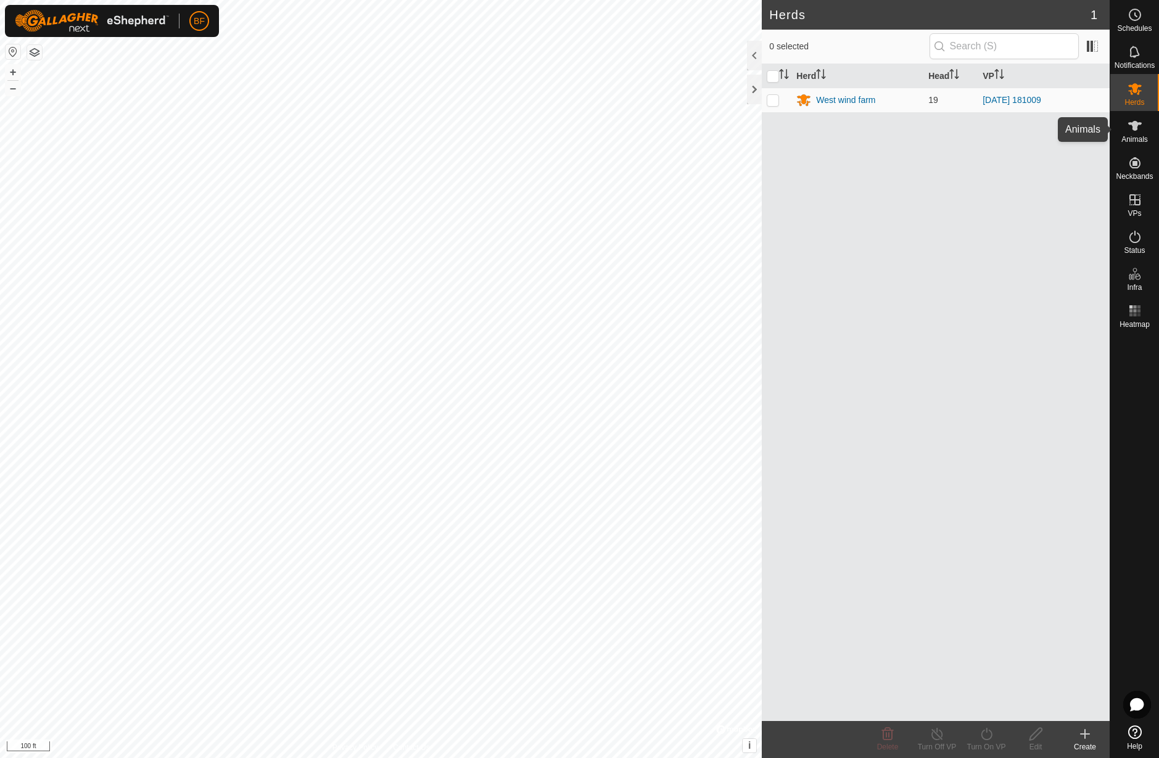
click at [1133, 126] on icon at bounding box center [1135, 126] width 14 height 10
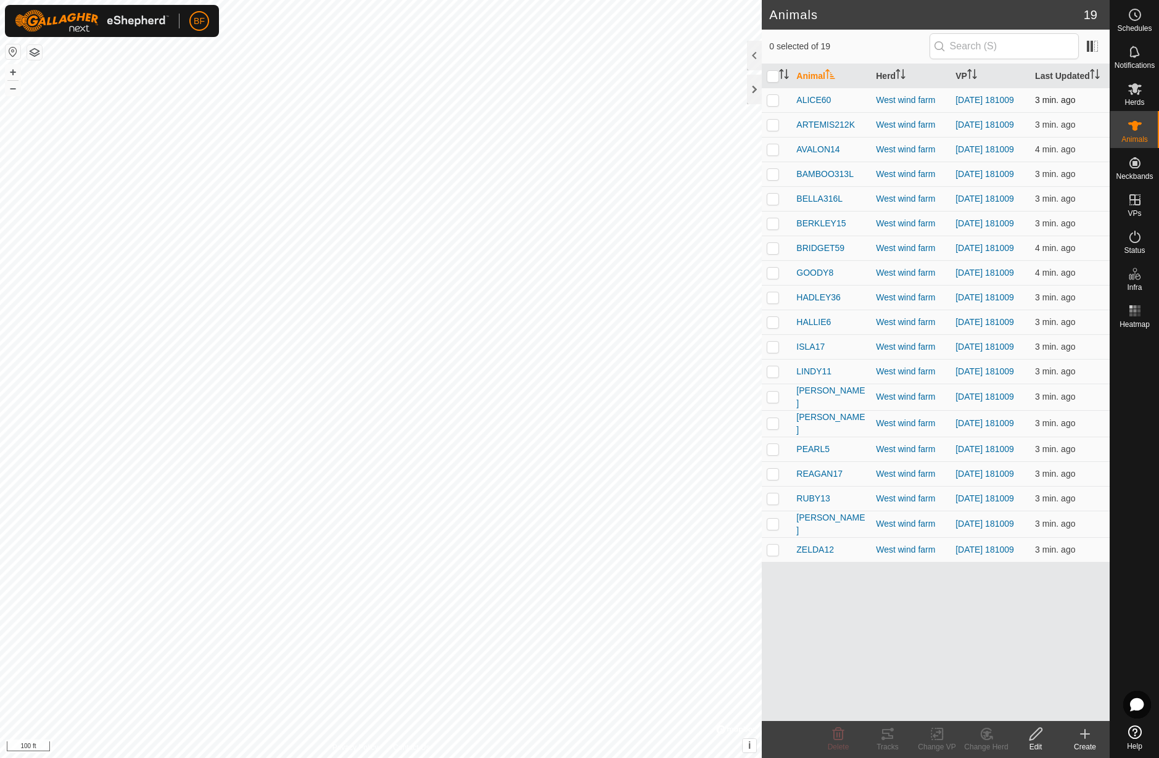
click at [774, 101] on p-checkbox at bounding box center [772, 100] width 12 height 10
click at [888, 737] on icon at bounding box center [887, 734] width 11 height 10
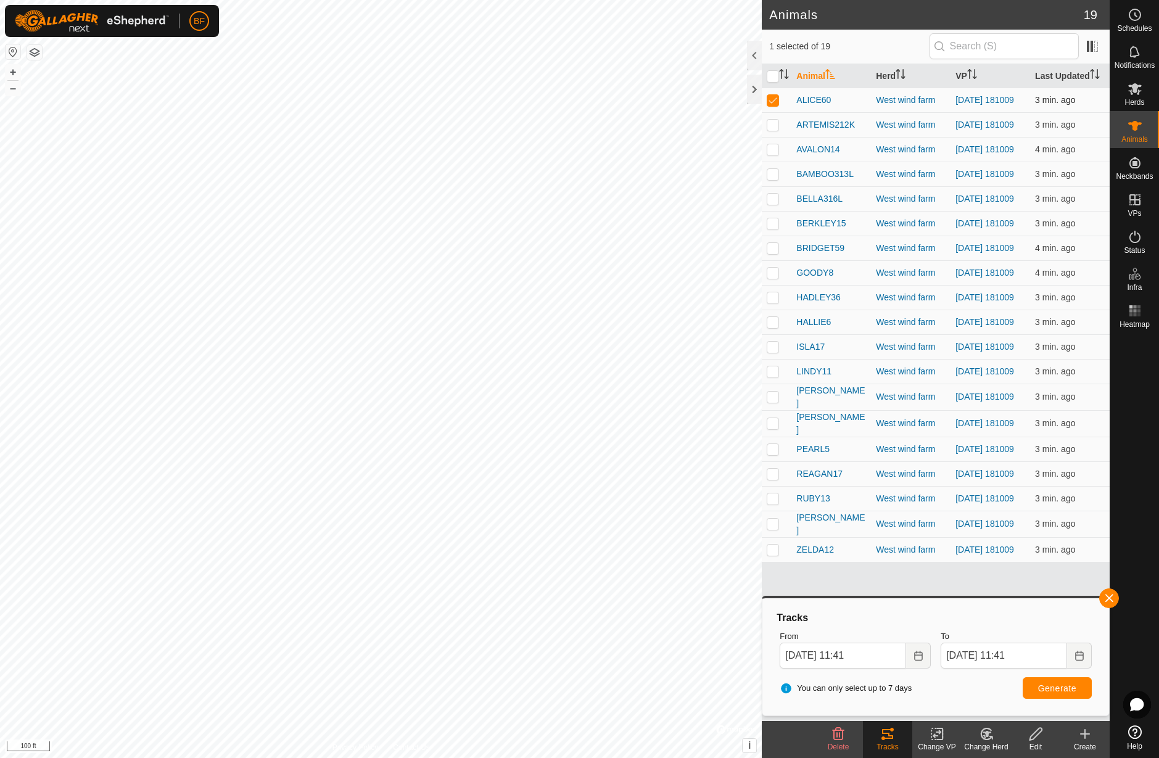
click at [776, 97] on p-checkbox at bounding box center [772, 100] width 12 height 10
checkbox input "false"
click at [774, 125] on p-checkbox at bounding box center [772, 125] width 12 height 10
drag, startPoint x: 1109, startPoint y: 597, endPoint x: 1048, endPoint y: 693, distance: 113.9
click at [1106, 602] on span "button" at bounding box center [1109, 598] width 10 height 10
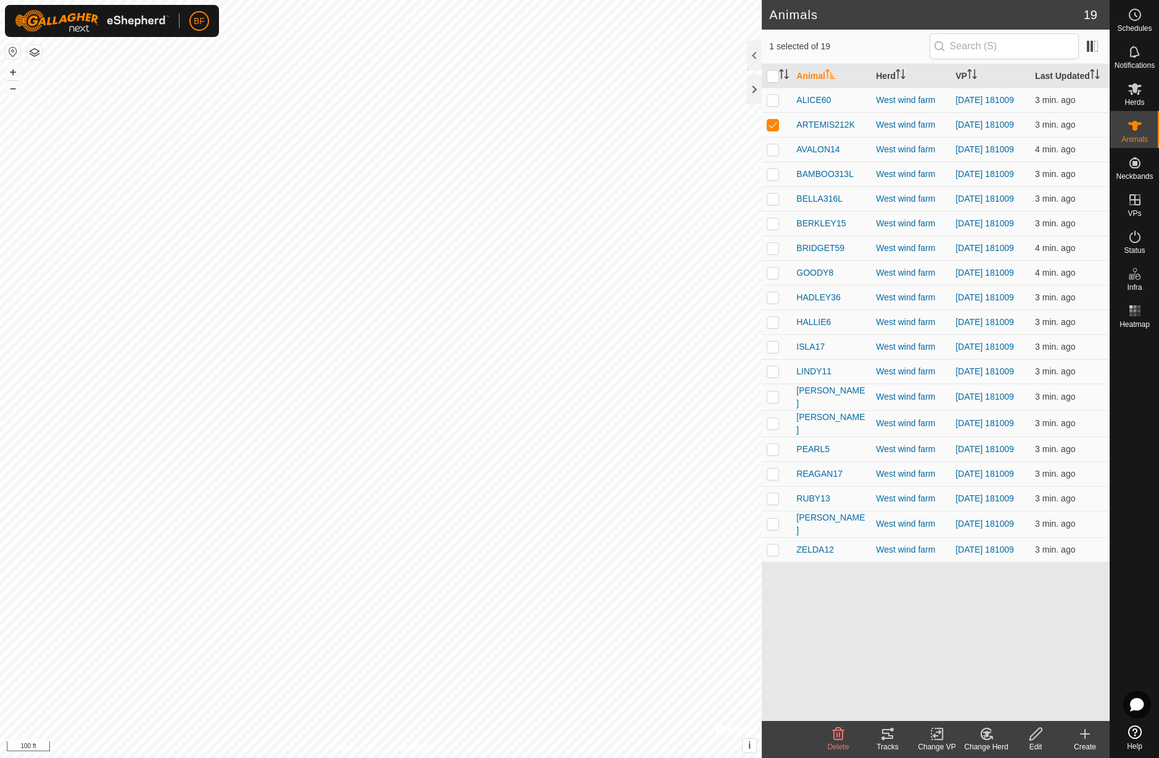
click at [883, 731] on icon at bounding box center [887, 734] width 11 height 10
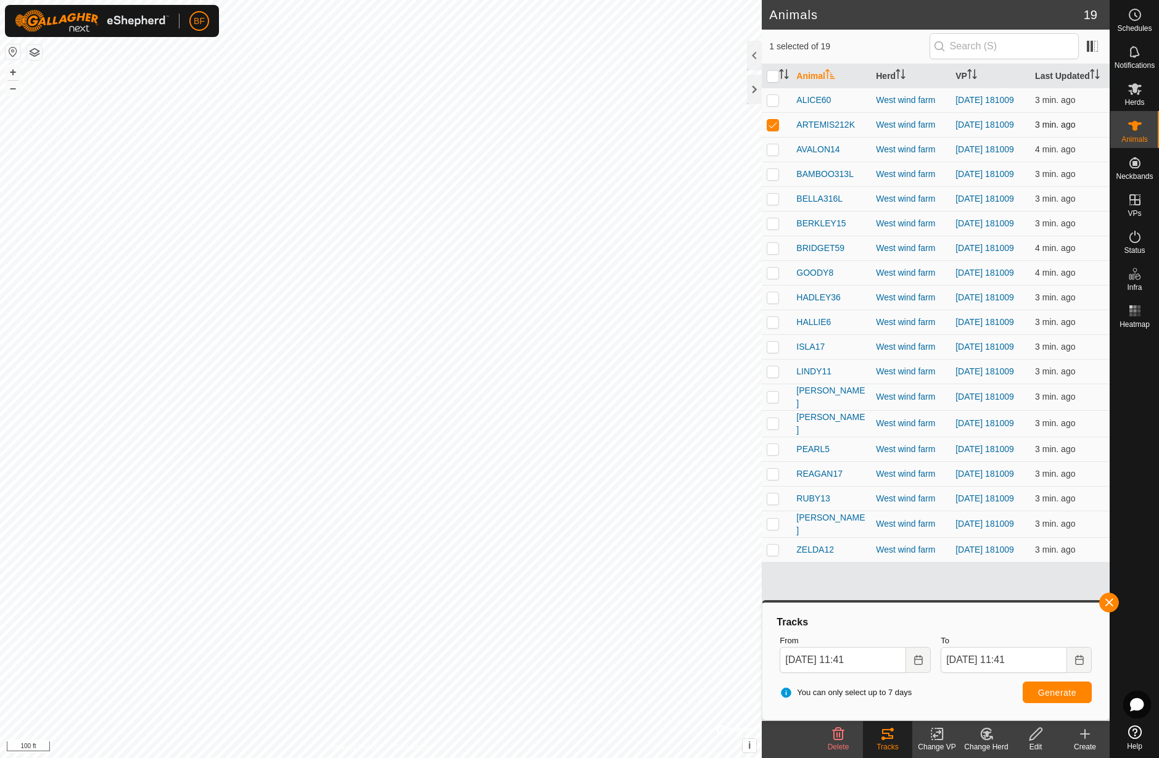
click at [772, 123] on p-checkbox at bounding box center [772, 125] width 12 height 10
checkbox input "false"
click at [774, 154] on p-checkbox at bounding box center [772, 149] width 12 height 10
drag, startPoint x: 1106, startPoint y: 597, endPoint x: 1091, endPoint y: 605, distance: 16.8
click at [1104, 599] on button "button" at bounding box center [1109, 603] width 20 height 20
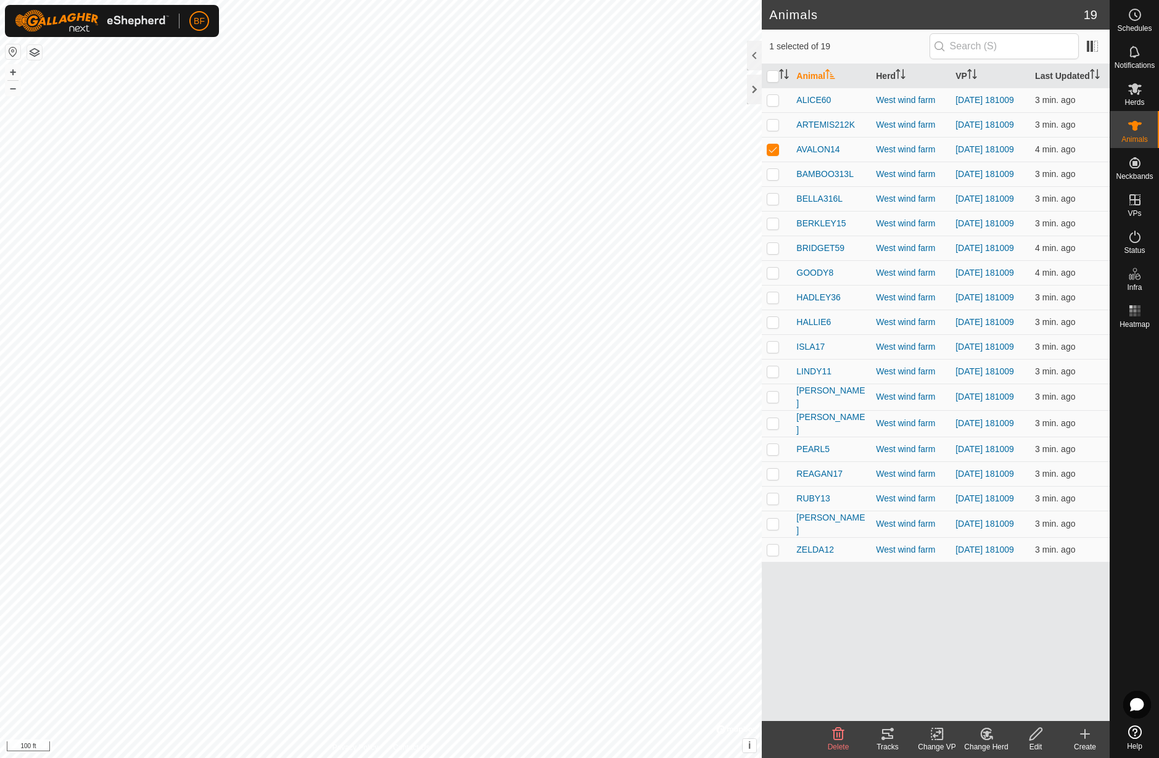
click at [887, 737] on icon at bounding box center [887, 733] width 15 height 15
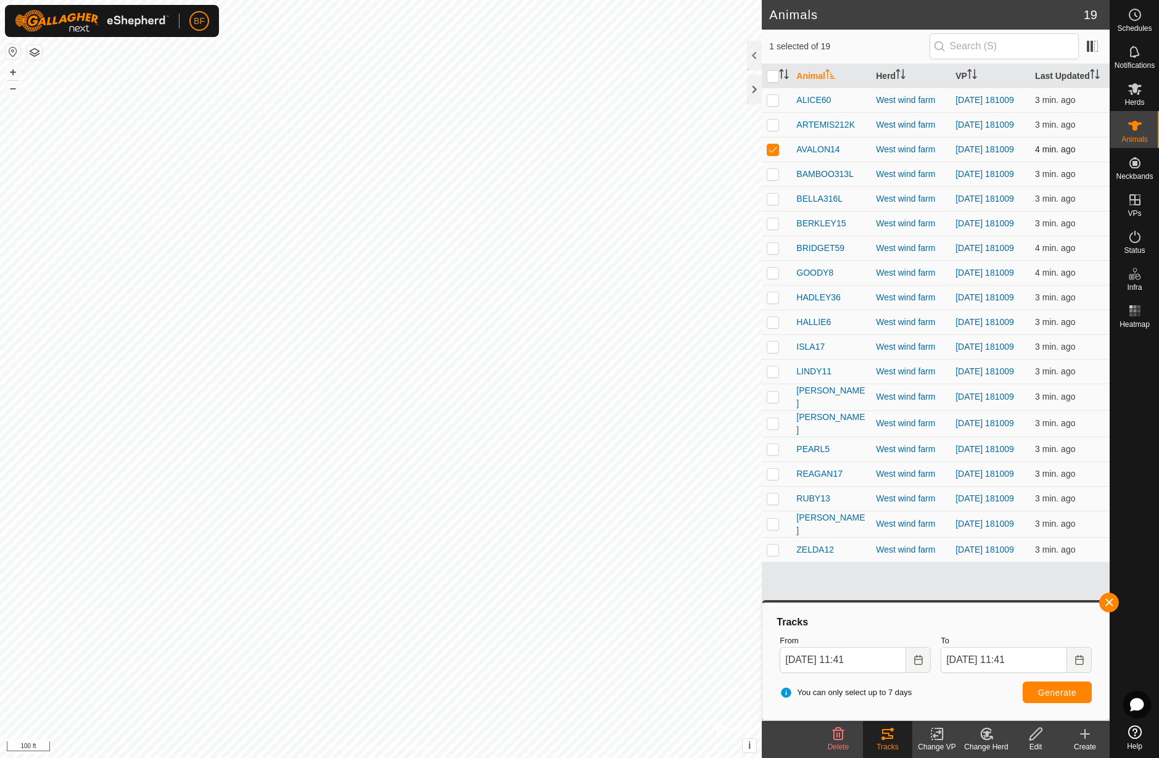
click at [776, 152] on p-checkbox at bounding box center [772, 149] width 12 height 10
checkbox input "false"
drag, startPoint x: 773, startPoint y: 180, endPoint x: 792, endPoint y: 207, distance: 33.0
click at [773, 179] on p-checkbox at bounding box center [772, 174] width 12 height 10
click at [1111, 602] on button "button" at bounding box center [1109, 603] width 20 height 20
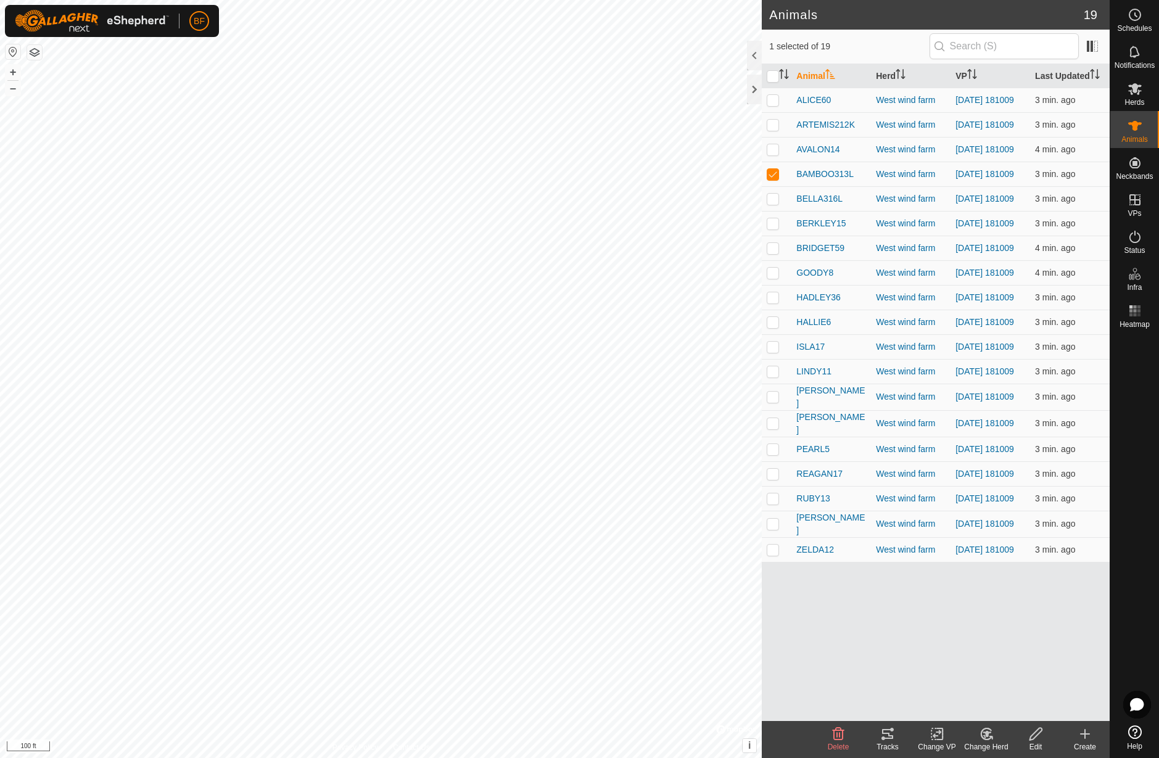
click at [891, 737] on icon at bounding box center [887, 734] width 11 height 10
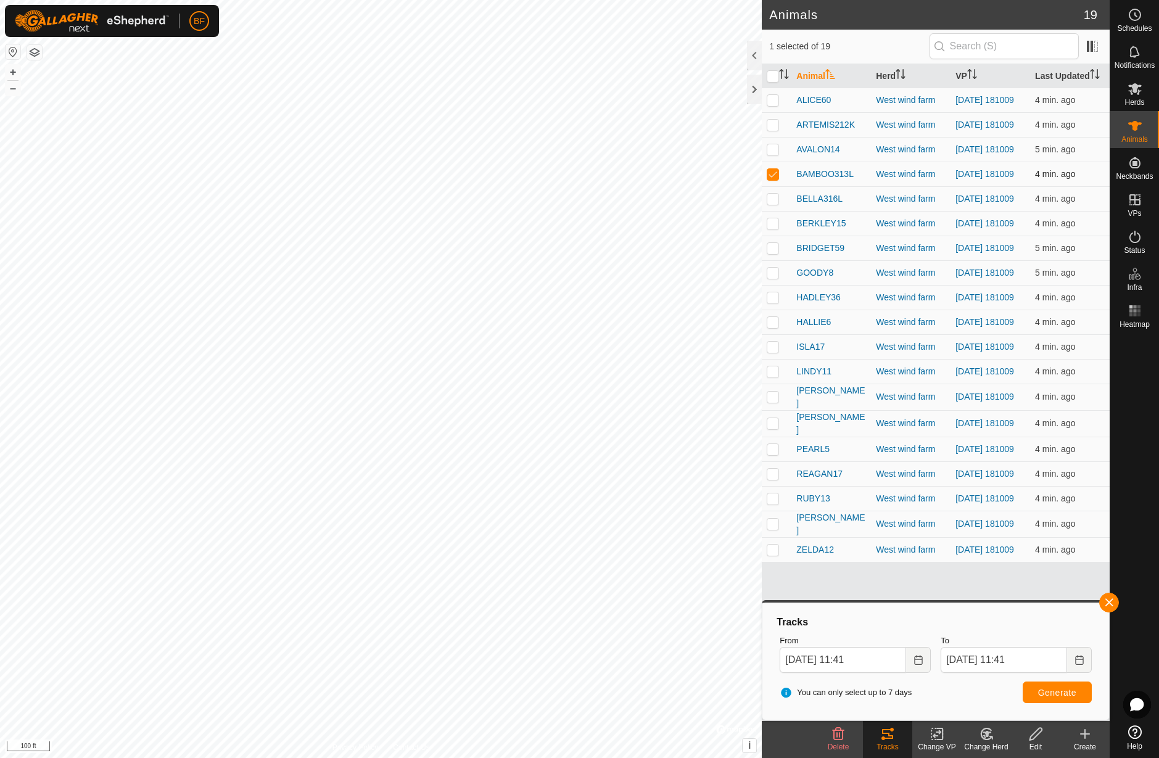
drag, startPoint x: 777, startPoint y: 181, endPoint x: 778, endPoint y: 191, distance: 10.5
click at [777, 179] on p-checkbox at bounding box center [772, 174] width 12 height 10
checkbox input "false"
drag, startPoint x: 774, startPoint y: 208, endPoint x: 831, endPoint y: 262, distance: 78.1
click at [774, 203] on p-checkbox at bounding box center [772, 199] width 12 height 10
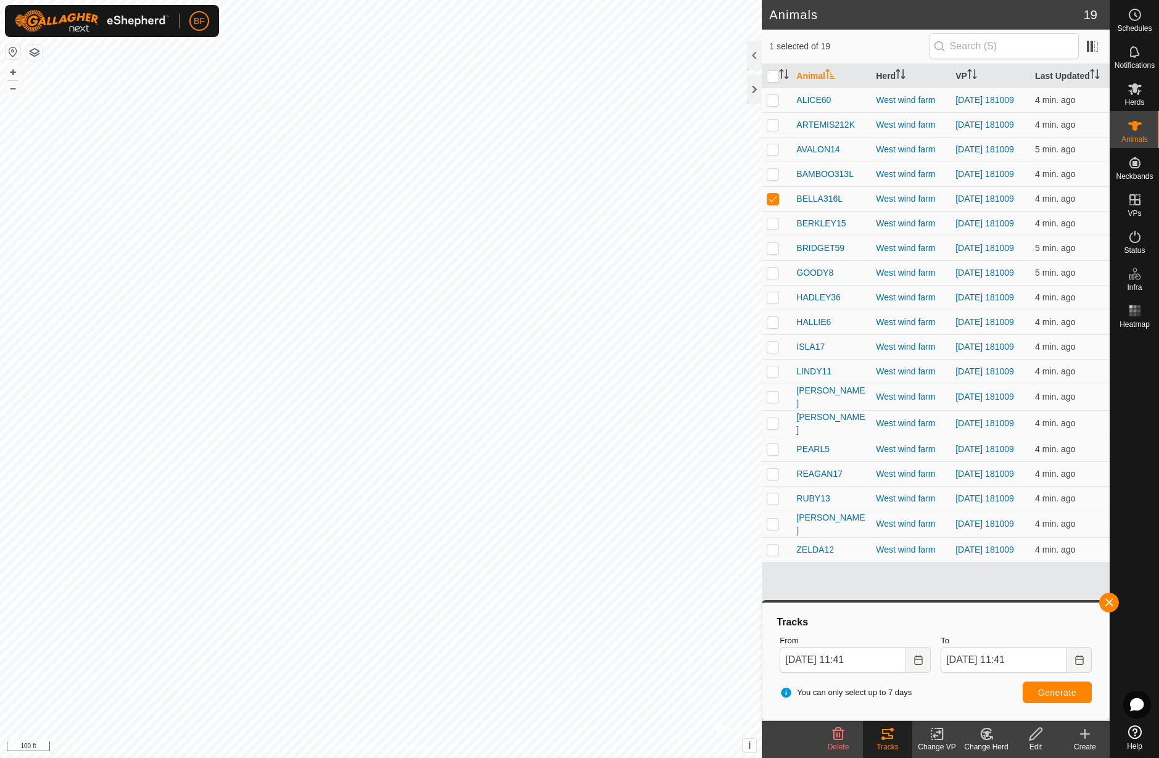
click at [1105, 599] on button "button" at bounding box center [1109, 603] width 20 height 20
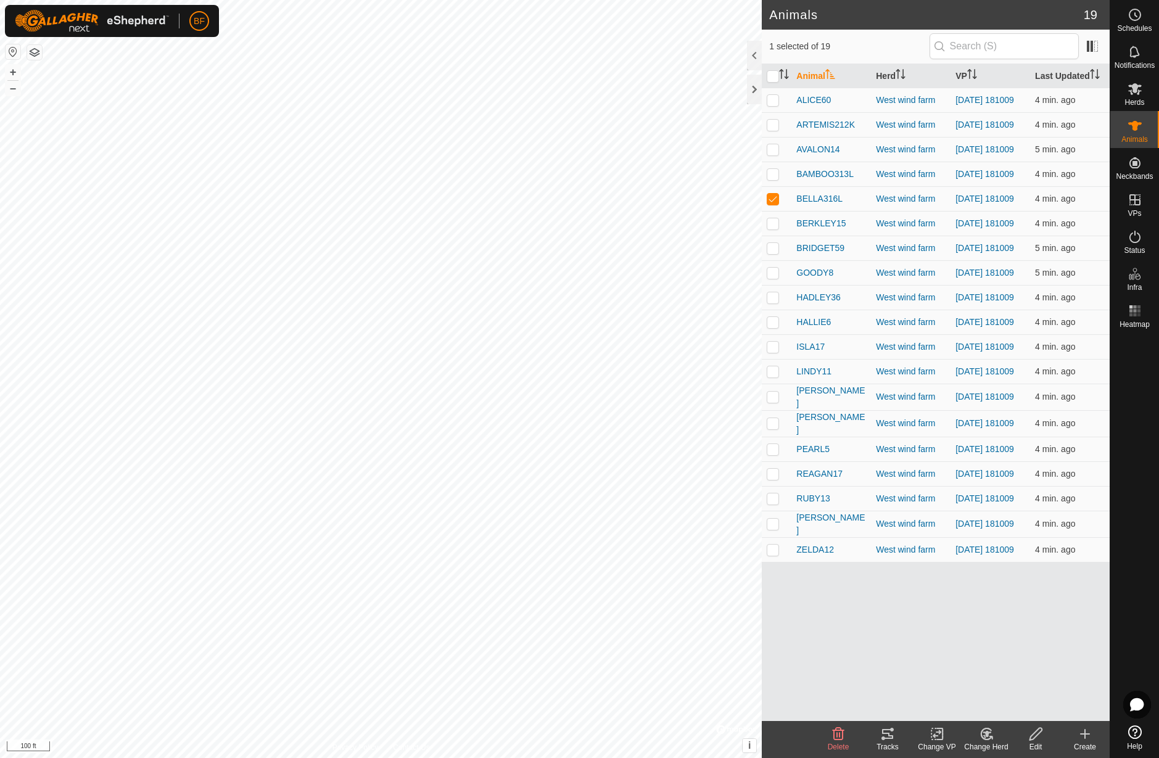
click at [892, 739] on icon at bounding box center [887, 734] width 11 height 10
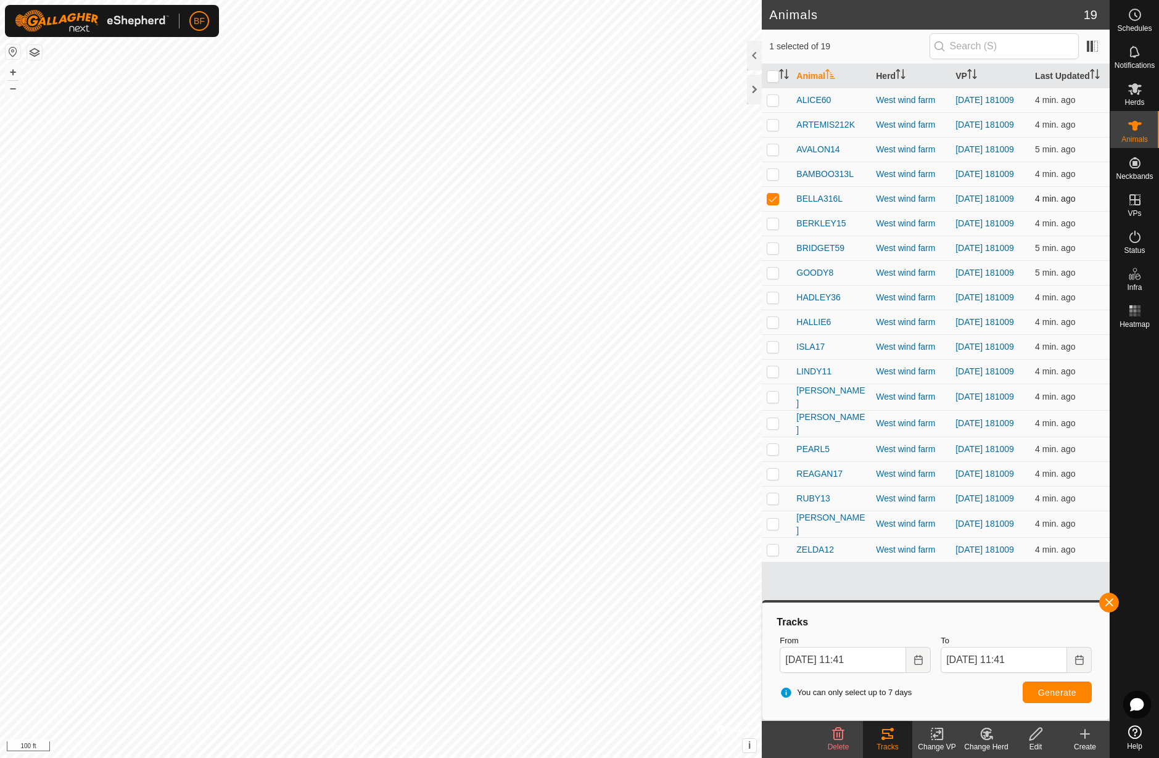
click at [772, 203] on p-checkbox at bounding box center [772, 199] width 12 height 10
checkbox input "false"
drag, startPoint x: 771, startPoint y: 232, endPoint x: 789, endPoint y: 261, distance: 34.4
click at [771, 228] on p-checkbox at bounding box center [772, 223] width 12 height 10
click at [1111, 600] on button "button" at bounding box center [1109, 603] width 20 height 20
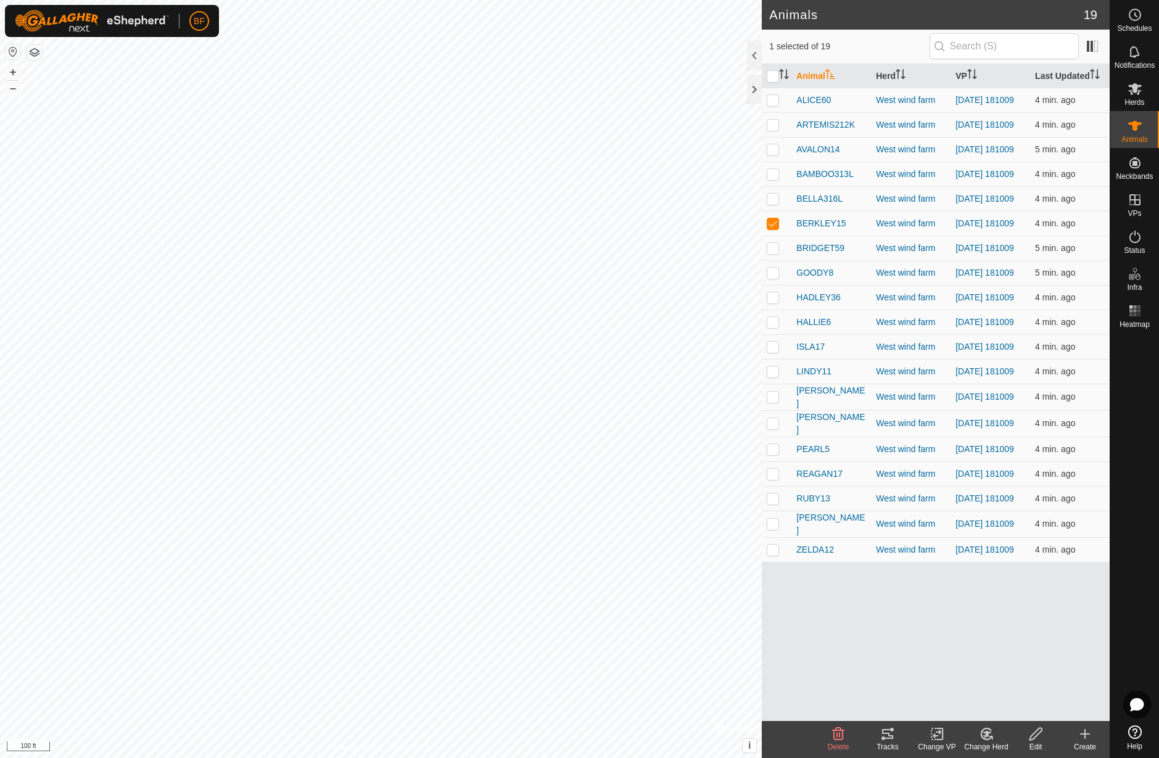
click at [888, 742] on div "Tracks" at bounding box center [887, 746] width 49 height 11
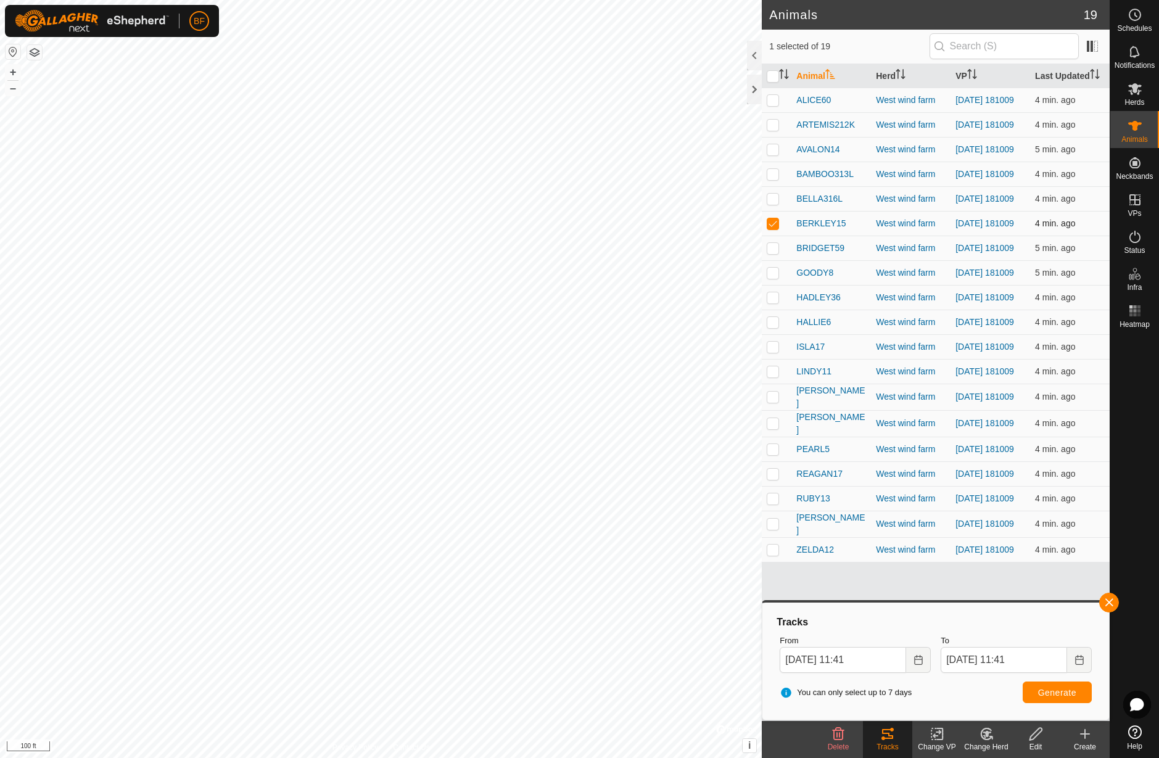
click at [773, 228] on p-checkbox at bounding box center [772, 223] width 12 height 10
checkbox input "false"
click at [775, 253] on p-checkbox at bounding box center [772, 248] width 12 height 10
click at [1110, 601] on button "button" at bounding box center [1109, 603] width 20 height 20
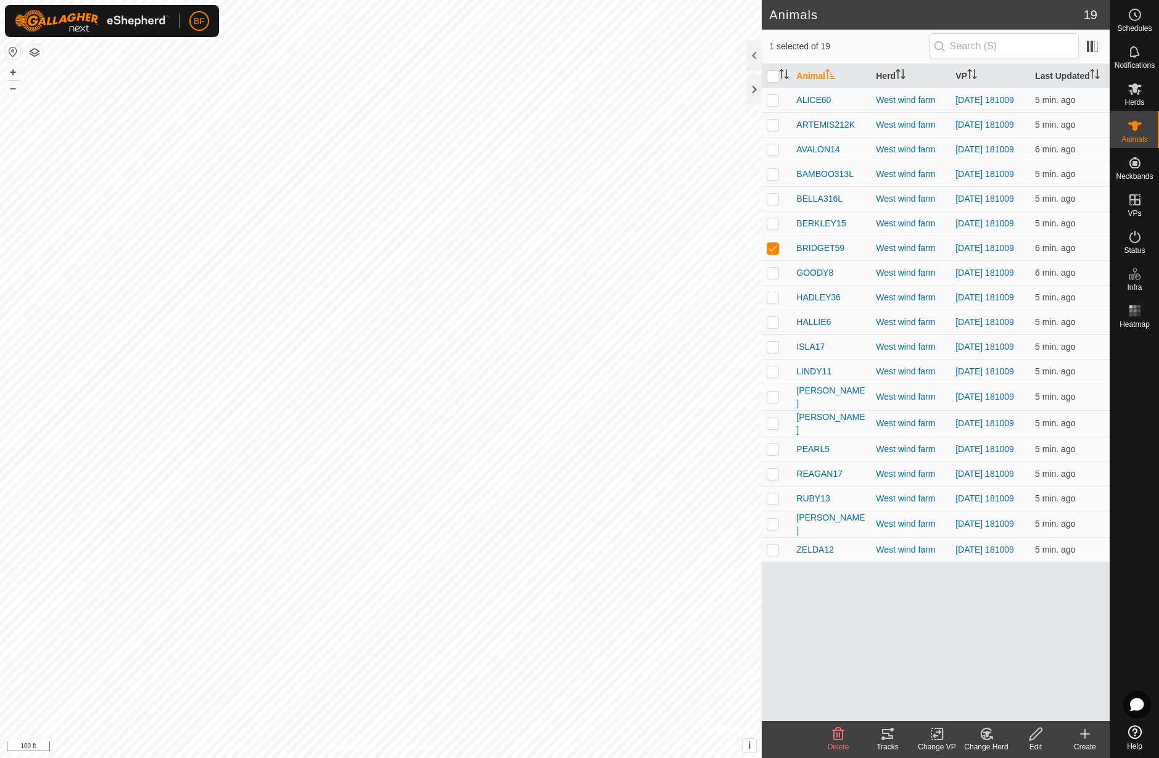
click at [896, 741] on div "Tracks" at bounding box center [887, 746] width 49 height 11
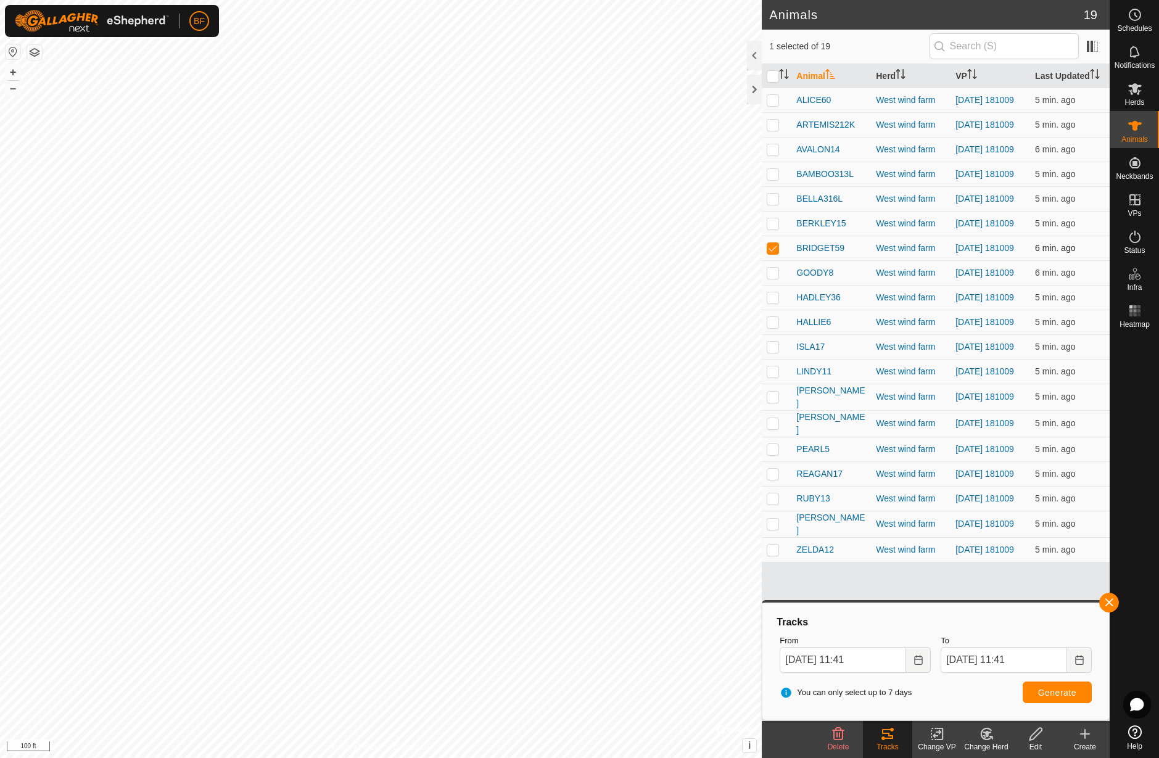
click at [774, 253] on p-checkbox at bounding box center [772, 248] width 12 height 10
checkbox input "false"
drag, startPoint x: 773, startPoint y: 287, endPoint x: 789, endPoint y: 302, distance: 21.4
click at [774, 277] on p-checkbox at bounding box center [772, 273] width 12 height 10
click at [1110, 597] on button "button" at bounding box center [1109, 603] width 20 height 20
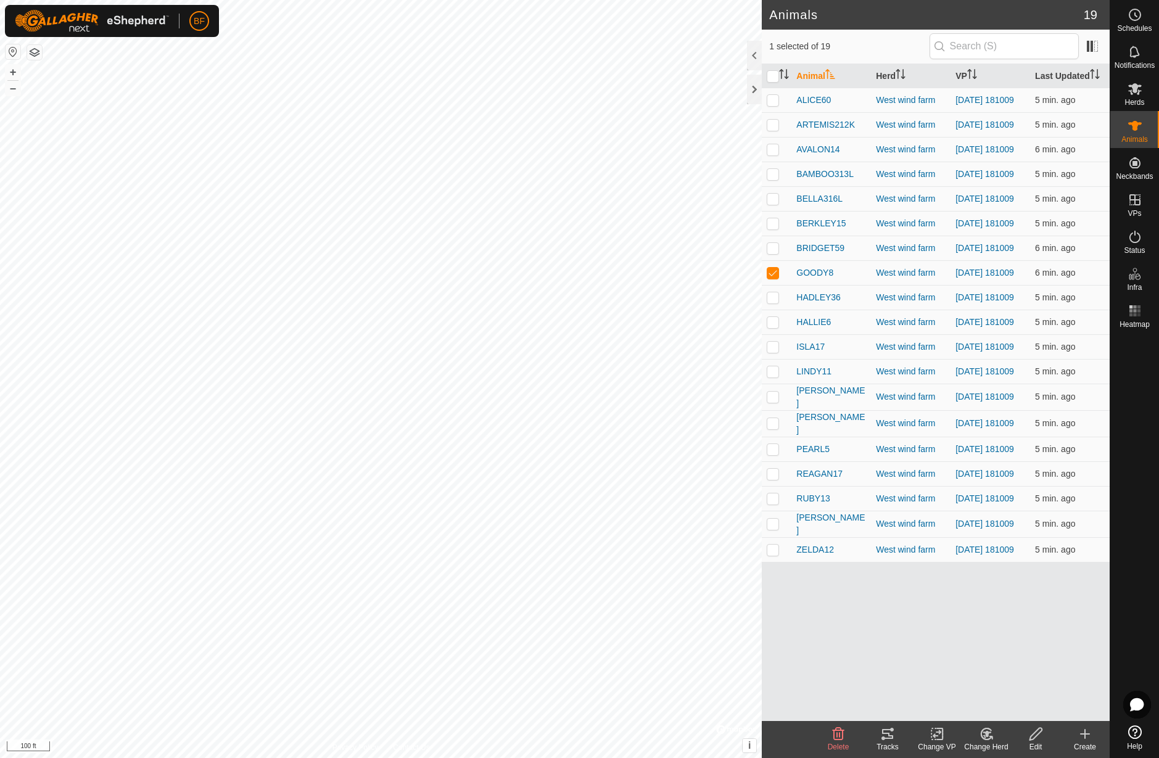
click at [895, 739] on tracks-svg-icon at bounding box center [887, 733] width 49 height 15
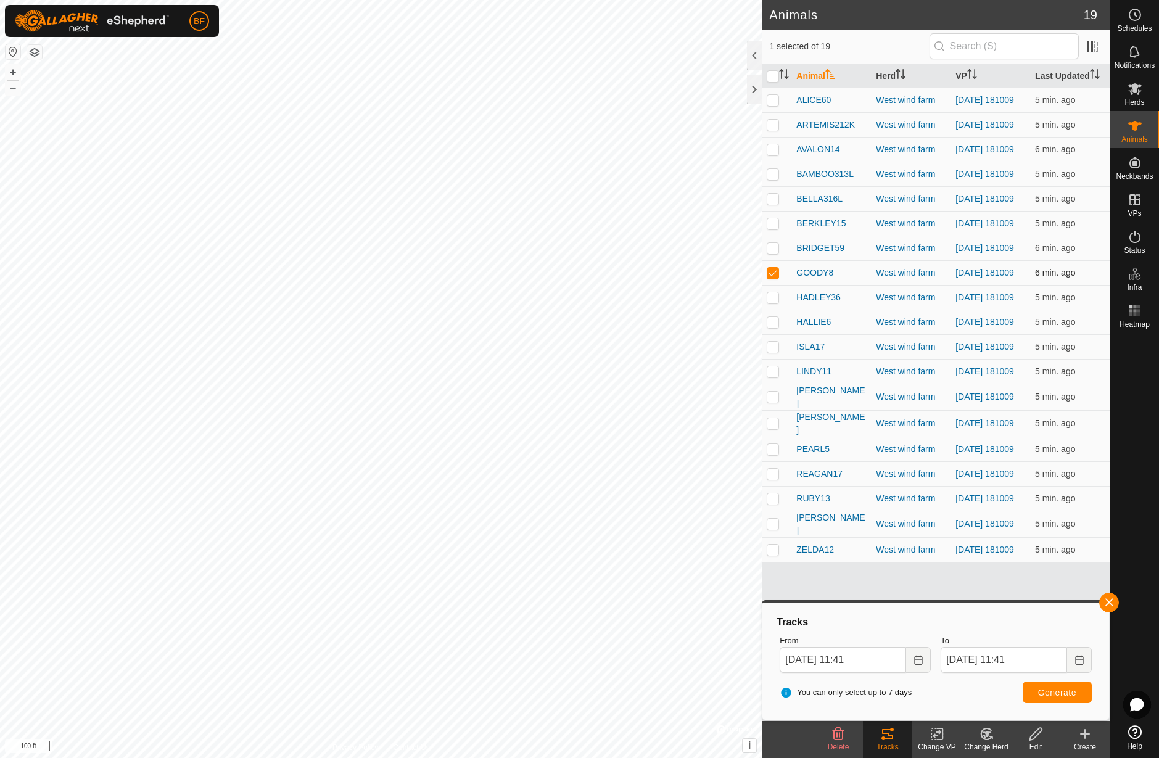
drag, startPoint x: 775, startPoint y: 284, endPoint x: 776, endPoint y: 296, distance: 11.7
click at [775, 277] on p-checkbox at bounding box center [772, 273] width 12 height 10
checkbox input "false"
drag, startPoint x: 776, startPoint y: 313, endPoint x: 840, endPoint y: 351, distance: 74.3
click at [778, 302] on p-checkbox at bounding box center [772, 297] width 12 height 10
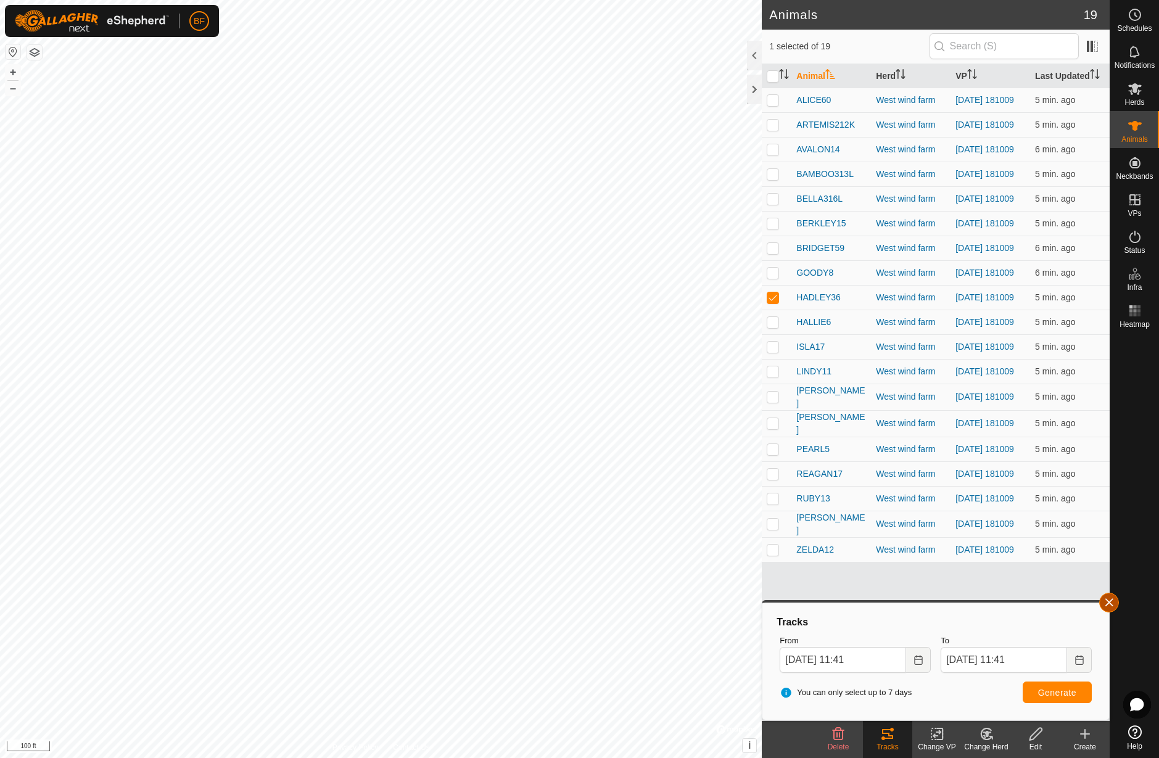
click at [1109, 604] on button "button" at bounding box center [1109, 603] width 20 height 20
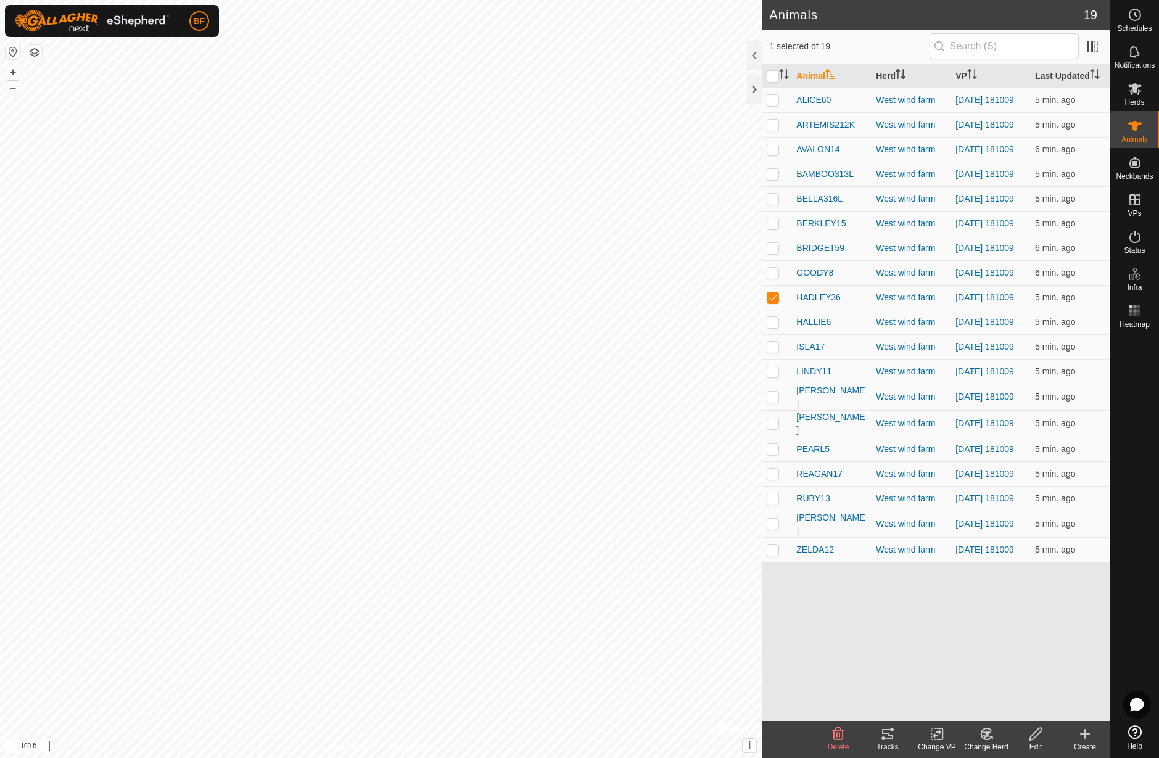
click at [897, 739] on tracks-svg-icon at bounding box center [887, 733] width 49 height 15
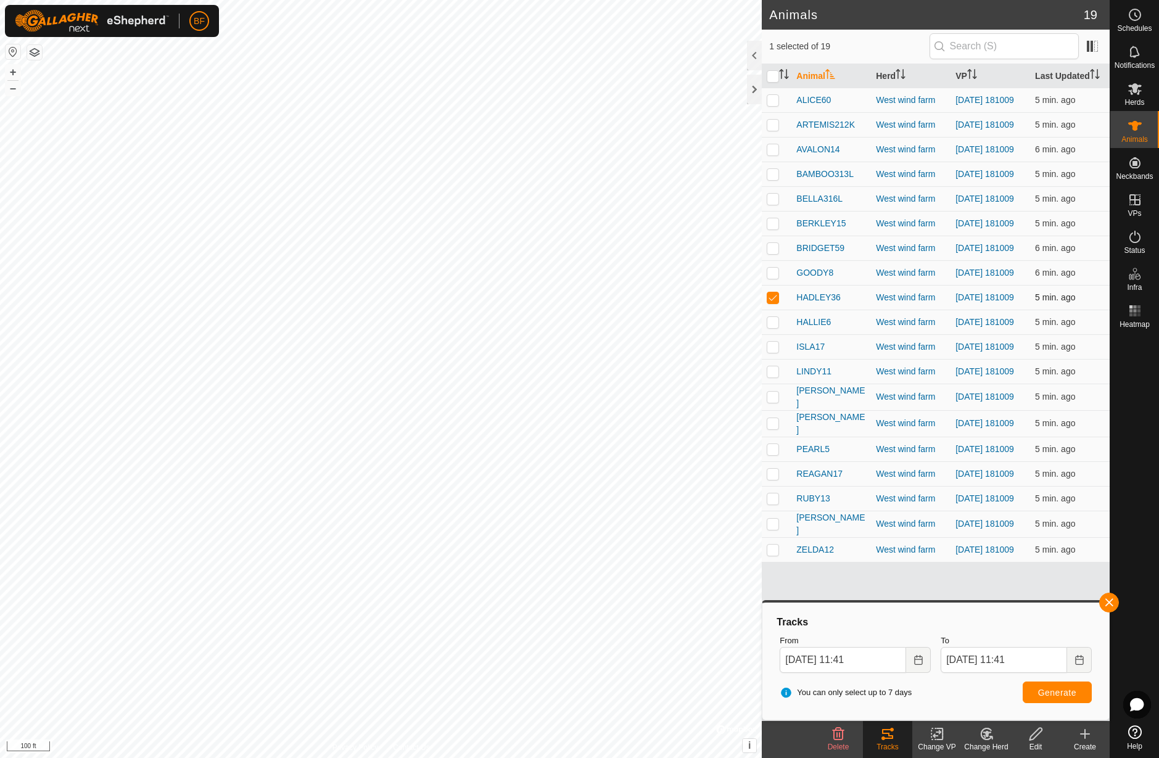
drag, startPoint x: 774, startPoint y: 306, endPoint x: 776, endPoint y: 319, distance: 13.0
click at [775, 308] on td at bounding box center [776, 297] width 30 height 25
checkbox input "false"
click at [776, 327] on p-checkbox at bounding box center [772, 322] width 12 height 10
drag, startPoint x: 1110, startPoint y: 601, endPoint x: 1100, endPoint y: 614, distance: 16.3
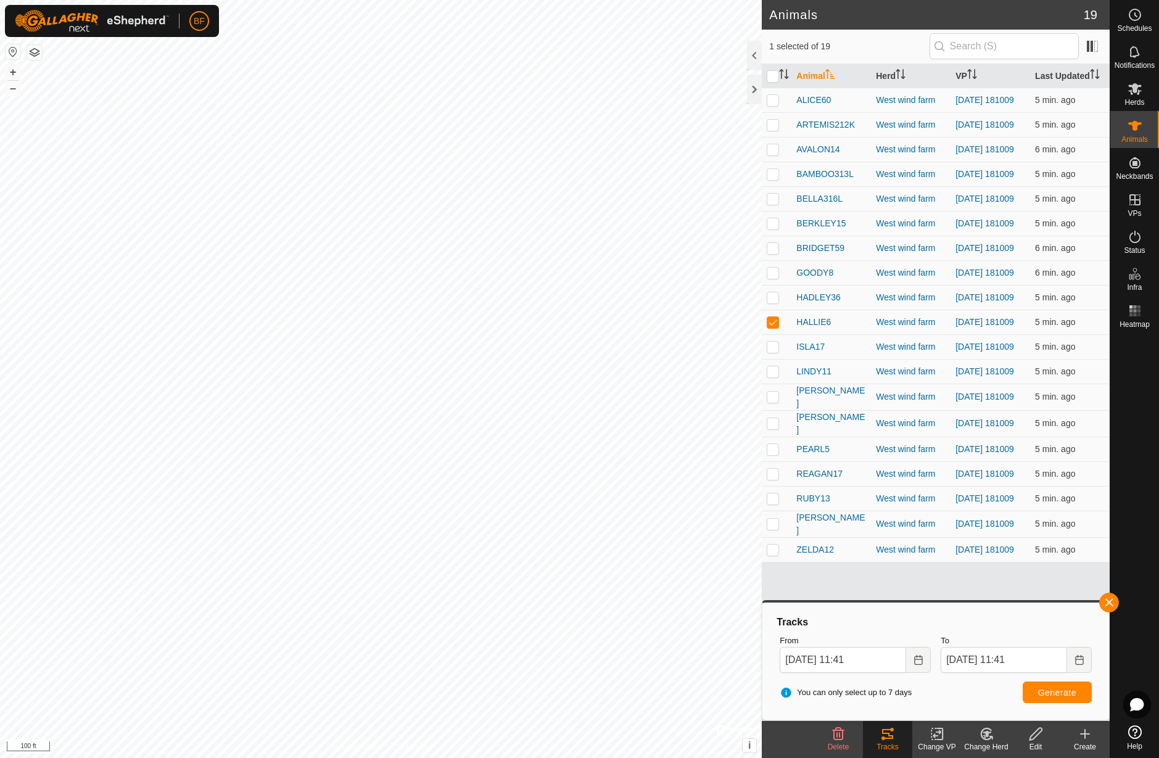
click at [1107, 603] on button "button" at bounding box center [1109, 603] width 20 height 20
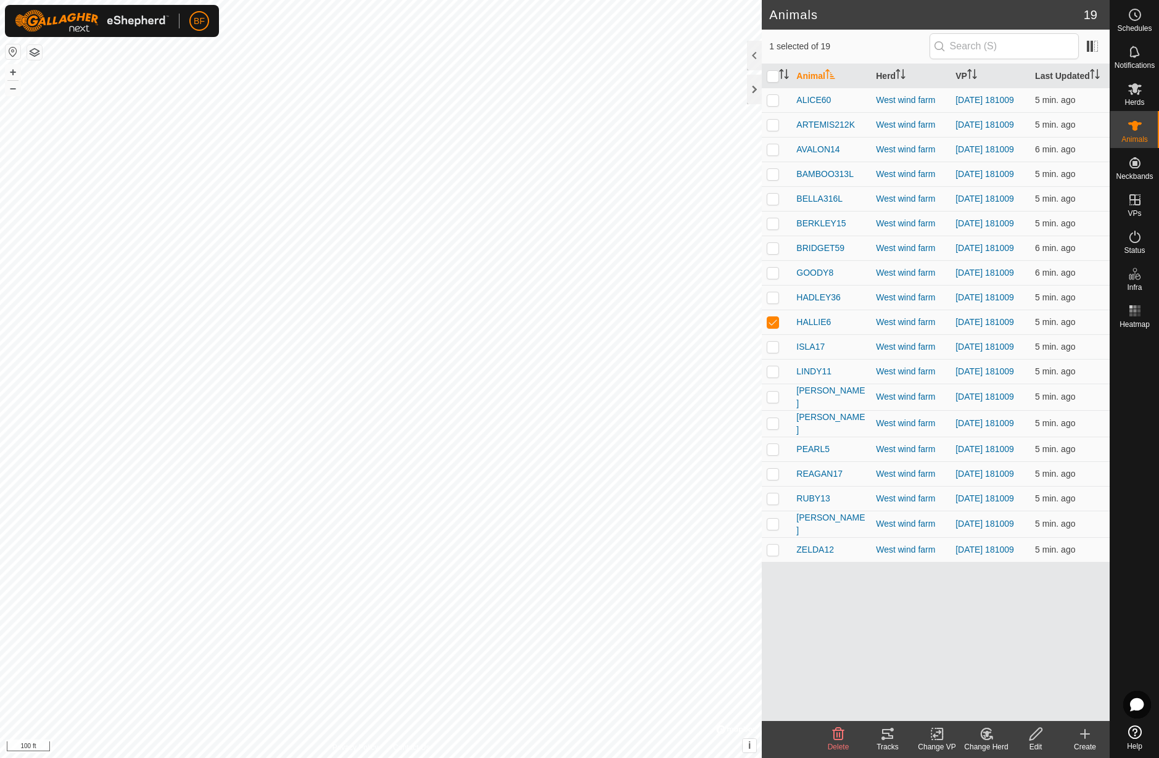
click at [891, 739] on icon at bounding box center [887, 734] width 11 height 10
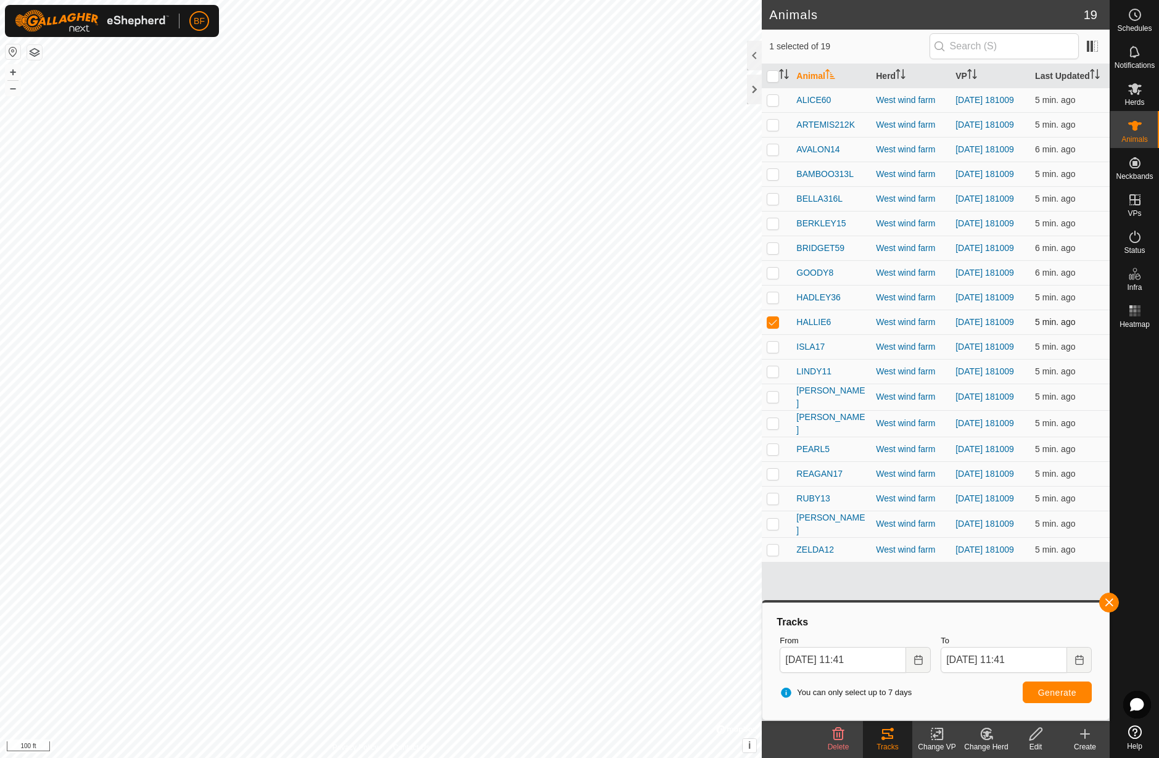
click at [776, 327] on p-checkbox at bounding box center [772, 322] width 12 height 10
checkbox input "false"
click at [773, 351] on p-checkbox at bounding box center [772, 347] width 12 height 10
drag, startPoint x: 1106, startPoint y: 599, endPoint x: 967, endPoint y: 701, distance: 172.0
click at [1106, 599] on button "button" at bounding box center [1109, 603] width 20 height 20
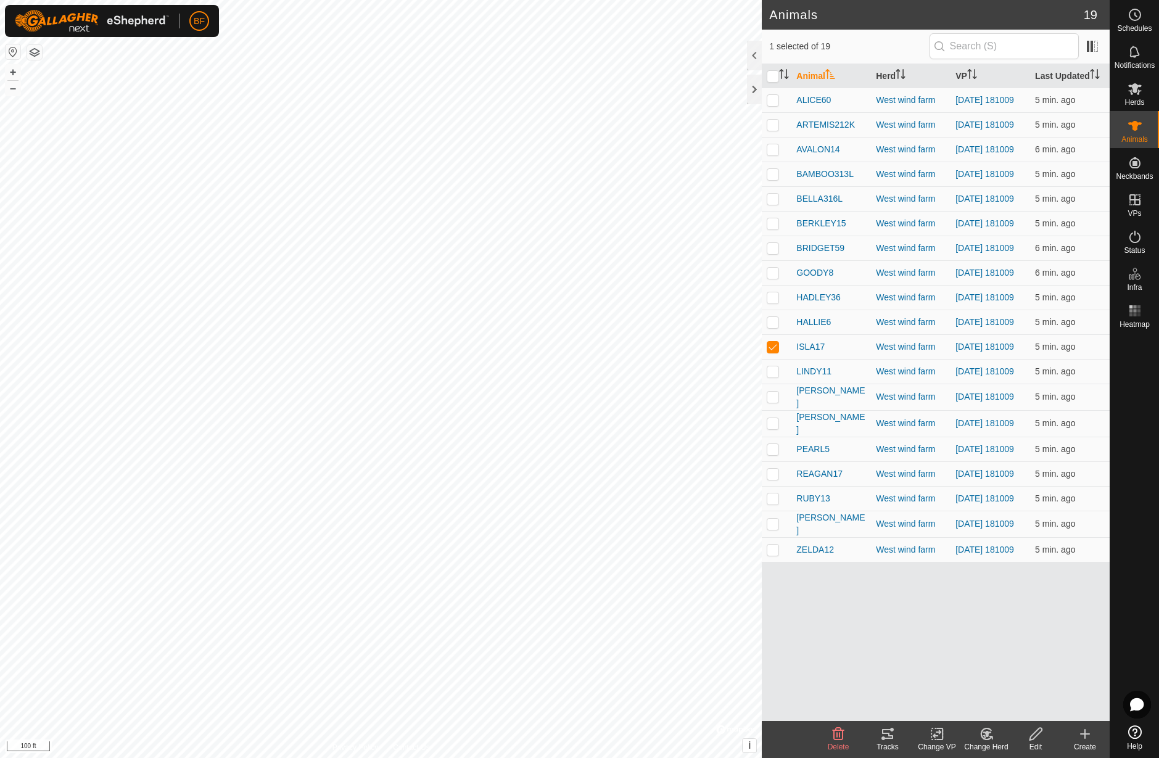
click at [895, 735] on tracks-svg-icon at bounding box center [887, 733] width 49 height 15
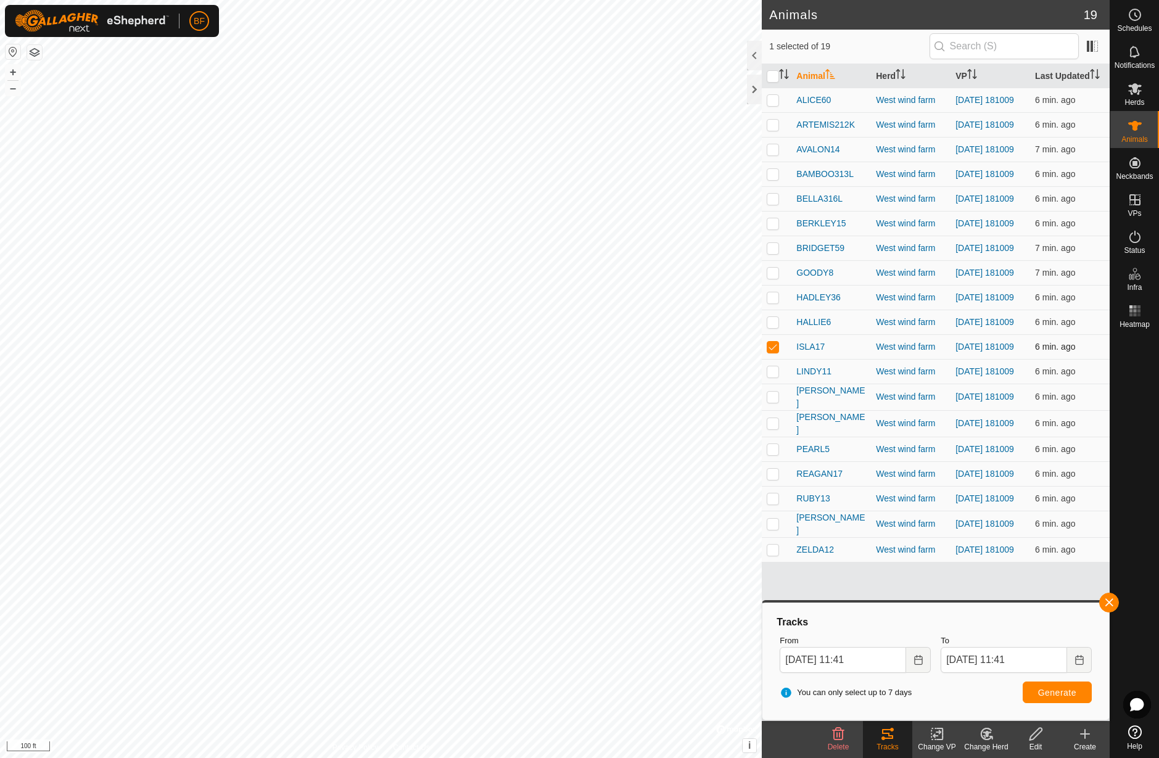
click at [774, 351] on p-checkbox at bounding box center [772, 347] width 12 height 10
checkbox input "false"
click at [772, 376] on p-checkbox at bounding box center [772, 371] width 12 height 10
click at [1109, 597] on button "button" at bounding box center [1109, 603] width 20 height 20
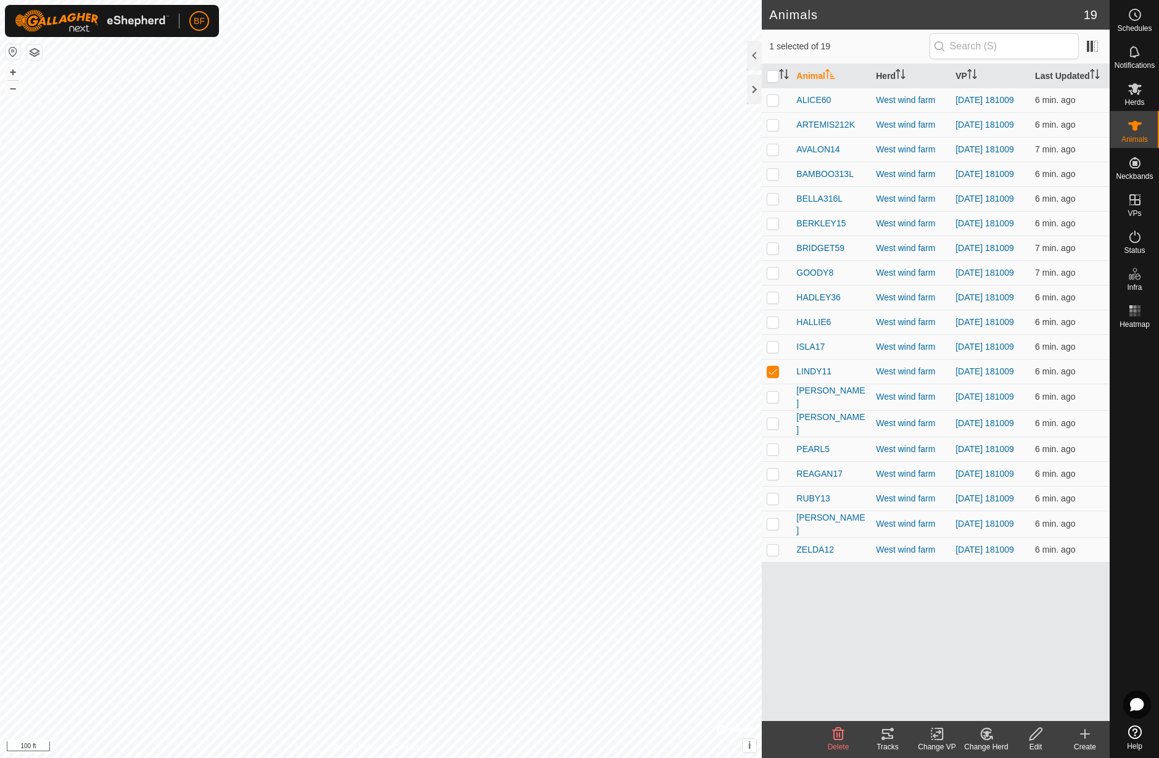
click at [888, 729] on icon at bounding box center [887, 734] width 11 height 10
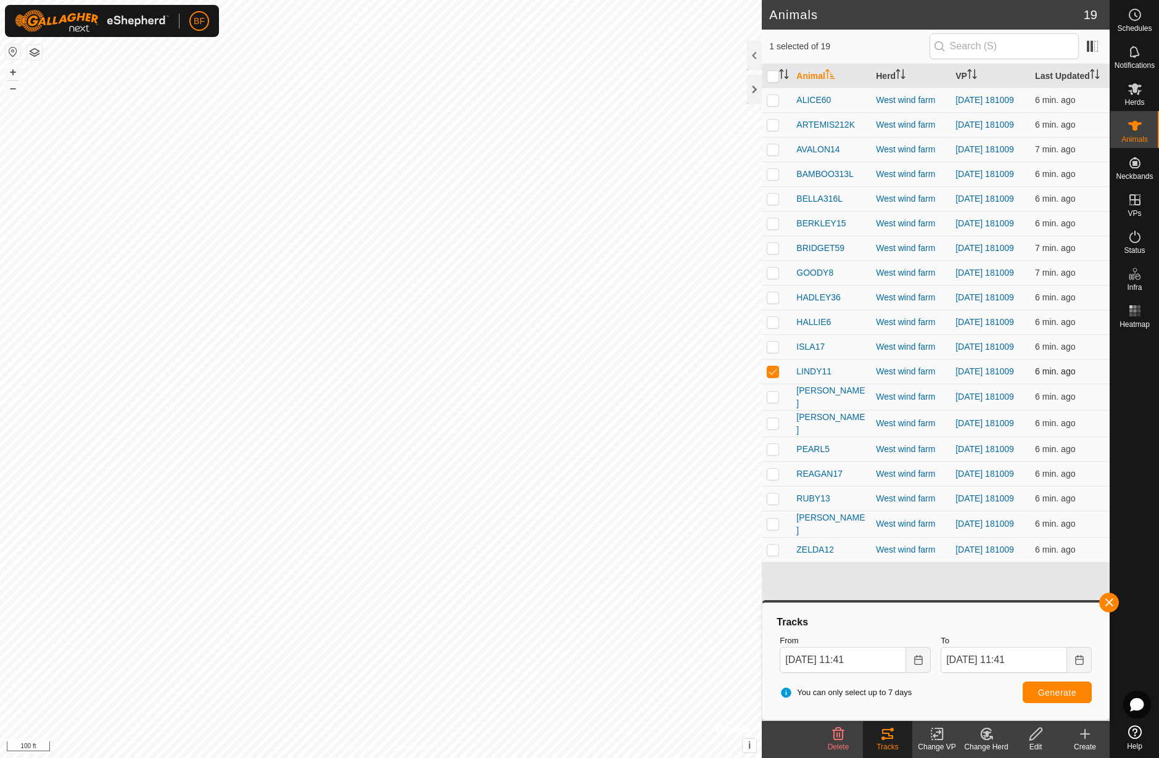
click at [769, 384] on td at bounding box center [776, 371] width 30 height 25
checkbox input "false"
drag, startPoint x: 772, startPoint y: 418, endPoint x: 791, endPoint y: 433, distance: 24.6
click at [782, 410] on td at bounding box center [776, 397] width 30 height 27
drag, startPoint x: 1110, startPoint y: 599, endPoint x: 1077, endPoint y: 615, distance: 36.7
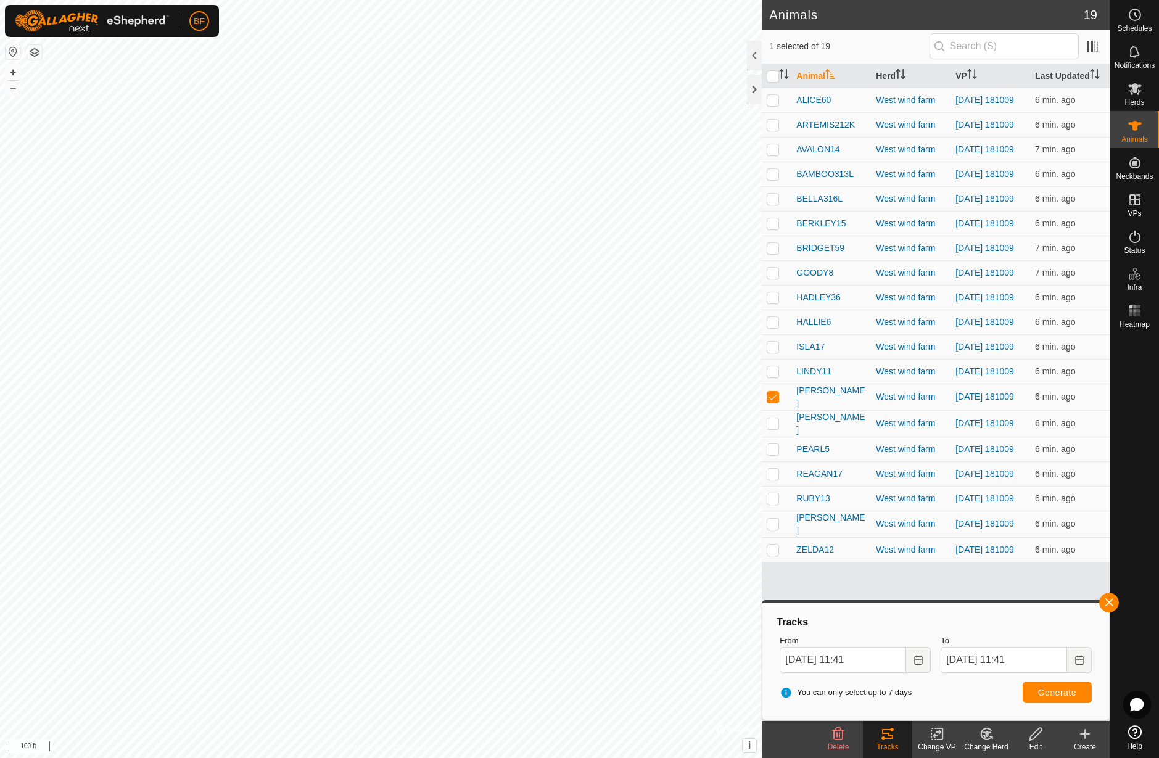
click at [1109, 599] on button "button" at bounding box center [1109, 603] width 20 height 20
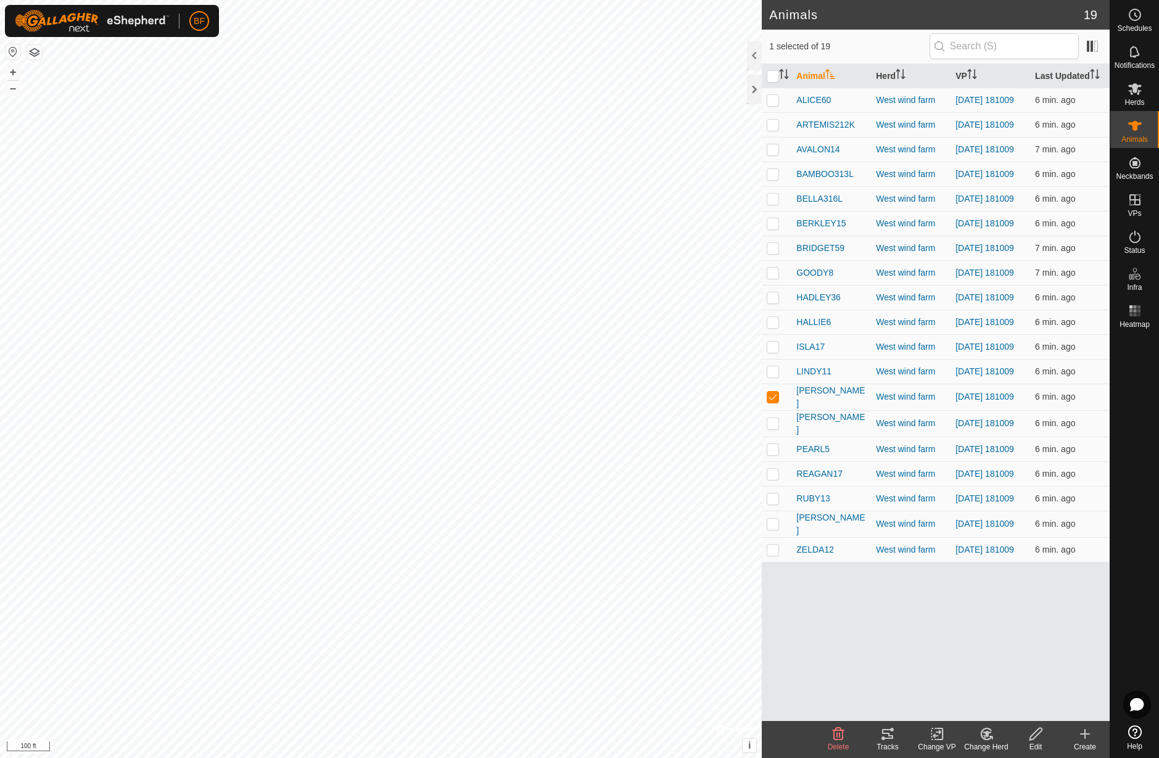
click at [882, 733] on icon at bounding box center [887, 734] width 11 height 10
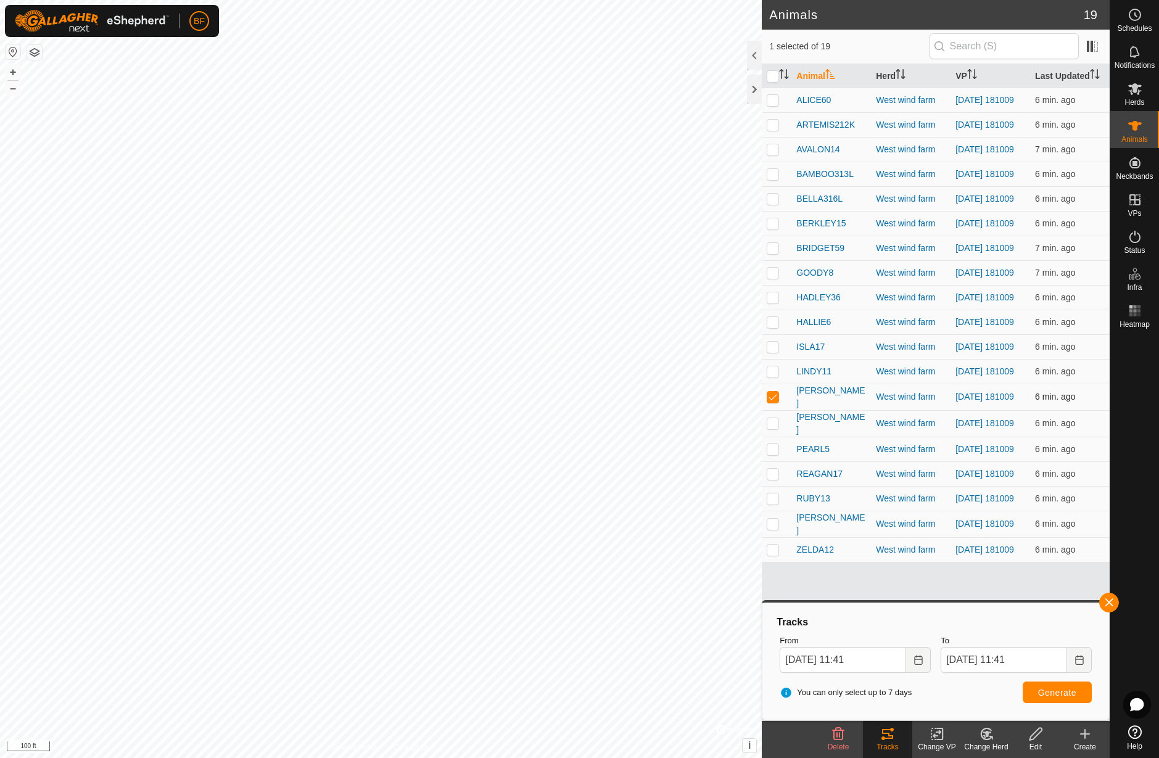
click at [775, 401] on p-checkbox at bounding box center [772, 397] width 12 height 10
checkbox input "false"
drag, startPoint x: 771, startPoint y: 441, endPoint x: 808, endPoint y: 472, distance: 47.7
click at [774, 428] on p-checkbox at bounding box center [772, 423] width 12 height 10
drag, startPoint x: 1110, startPoint y: 597, endPoint x: 1082, endPoint y: 617, distance: 34.2
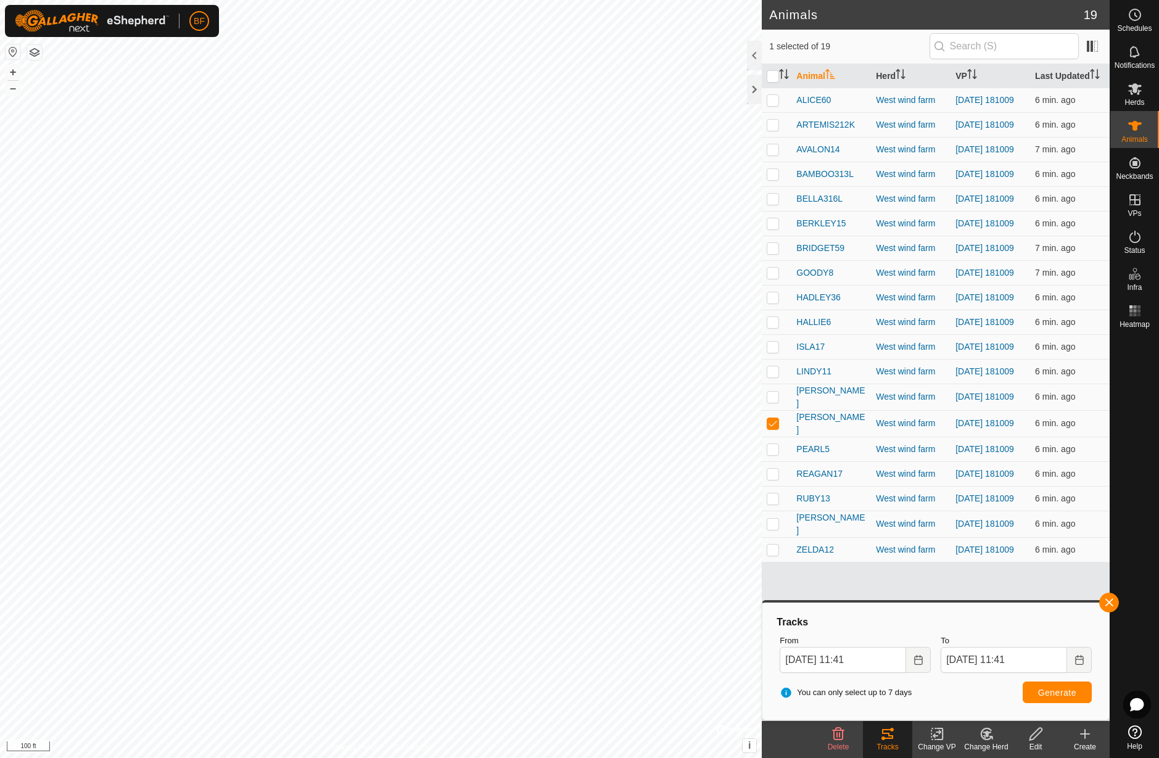
click at [1109, 599] on span "button" at bounding box center [1109, 602] width 10 height 10
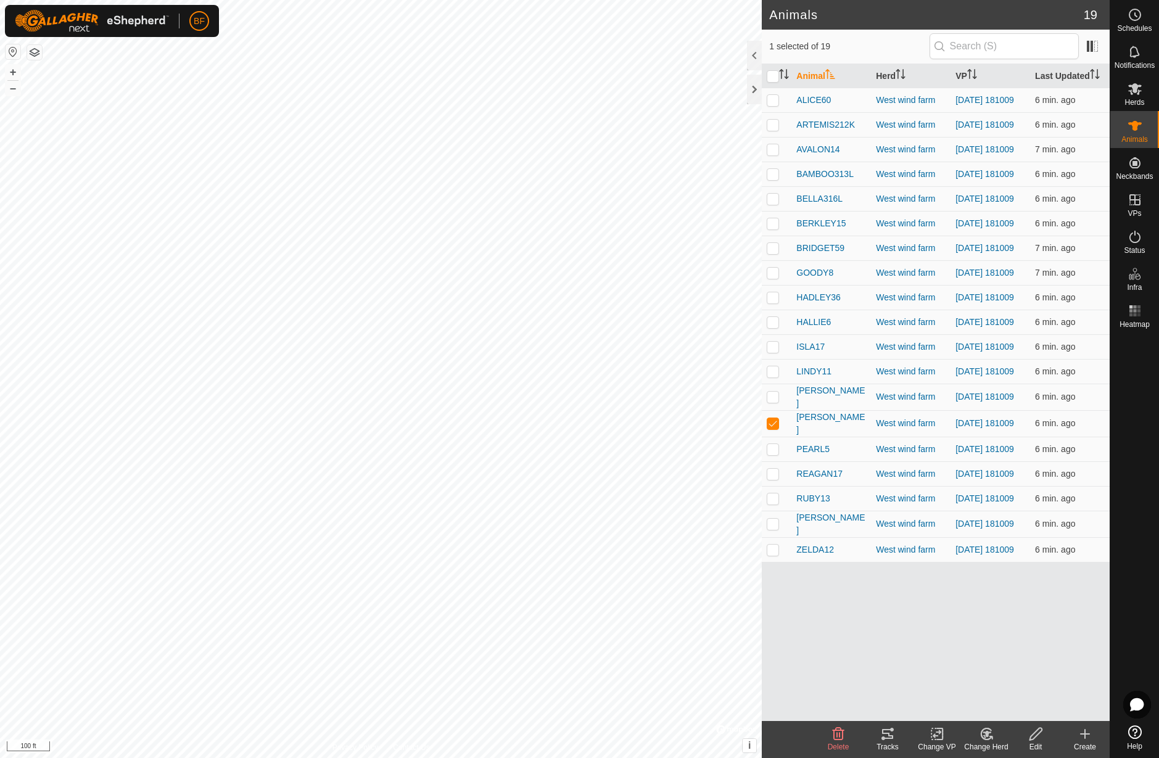
click at [888, 736] on icon at bounding box center [887, 733] width 15 height 15
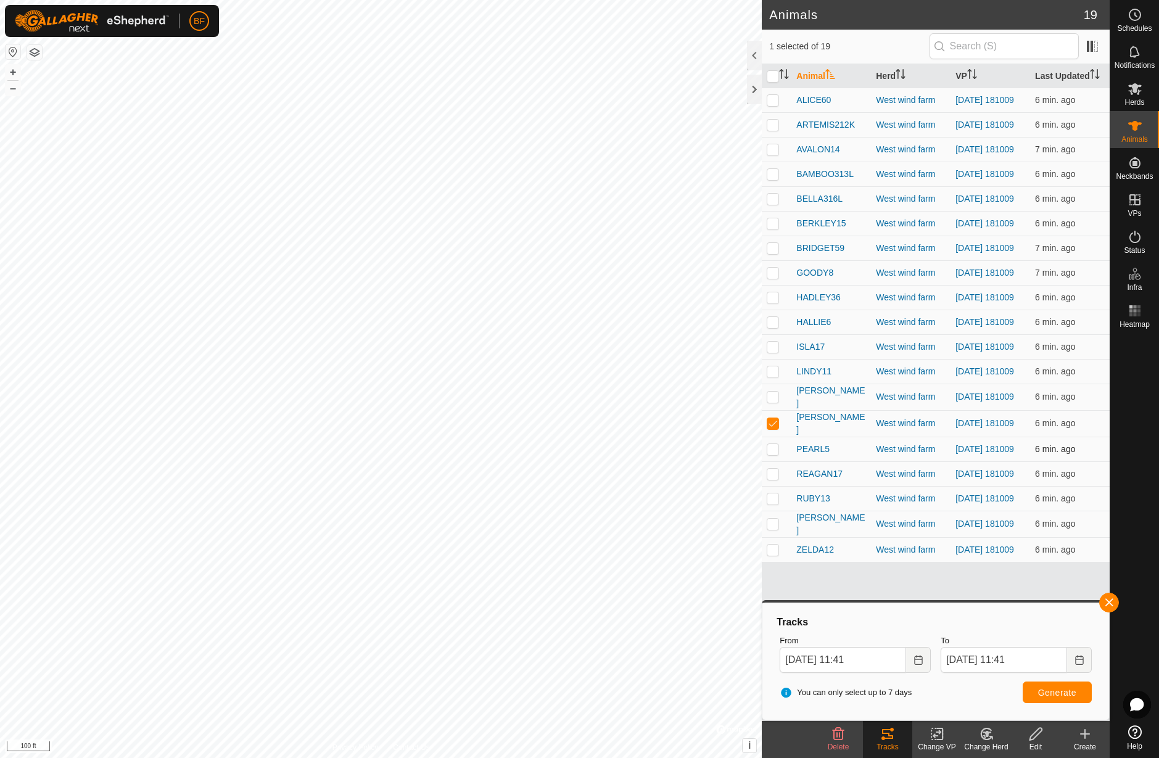
drag, startPoint x: 773, startPoint y: 442, endPoint x: 769, endPoint y: 469, distance: 27.4
click at [773, 428] on p-checkbox at bounding box center [772, 423] width 12 height 10
checkbox input "false"
click at [774, 454] on p-checkbox at bounding box center [772, 449] width 12 height 10
click at [1108, 601] on button "button" at bounding box center [1109, 603] width 20 height 20
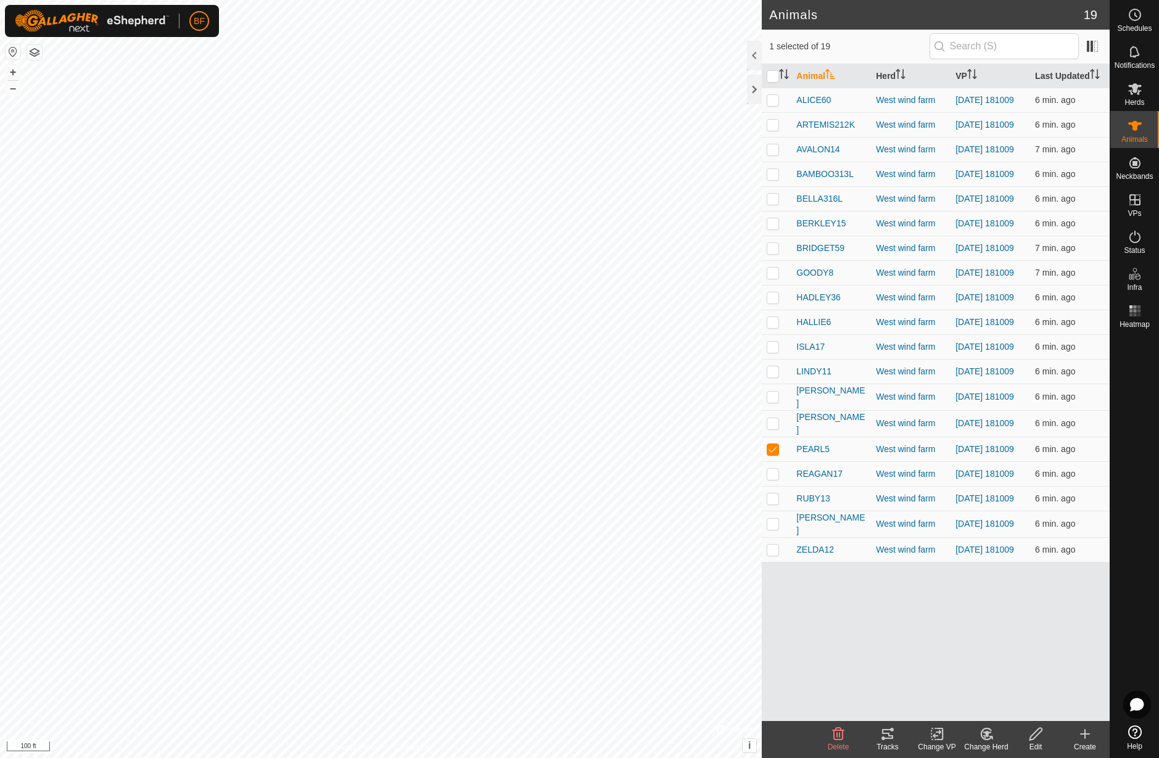
click at [889, 733] on icon at bounding box center [887, 733] width 15 height 15
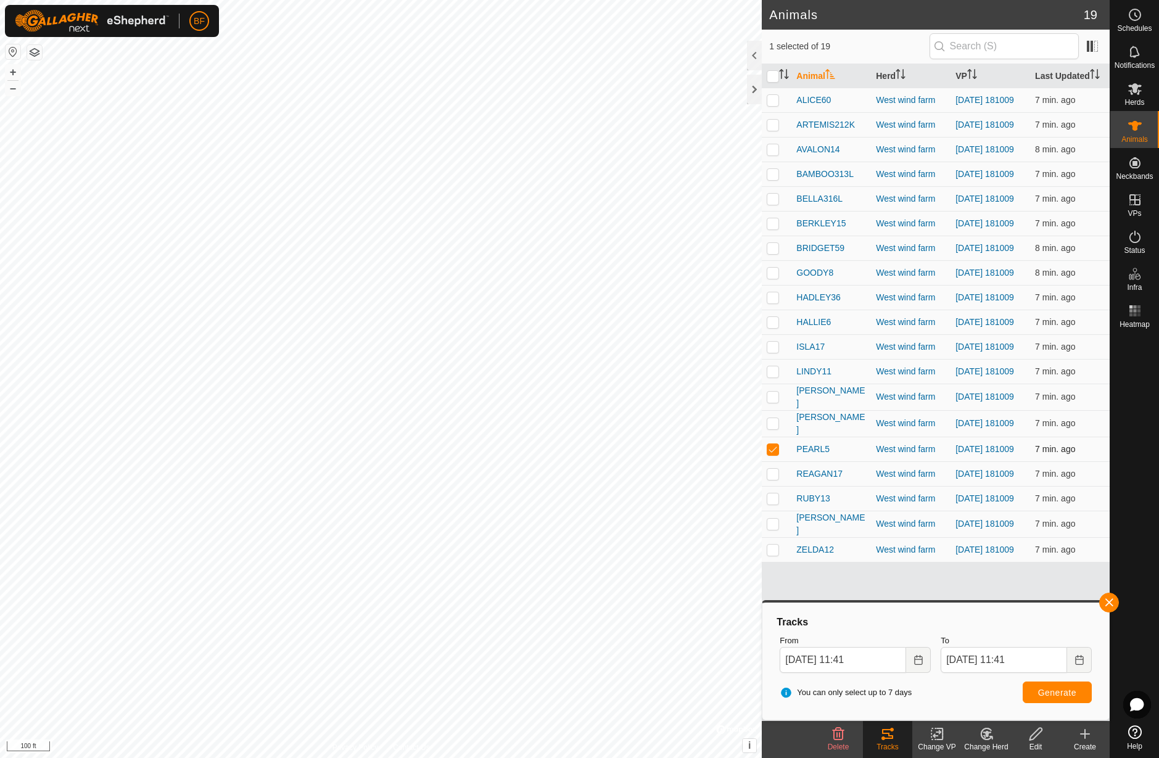
drag, startPoint x: 778, startPoint y: 472, endPoint x: 774, endPoint y: 480, distance: 8.3
click at [777, 454] on p-checkbox at bounding box center [772, 449] width 12 height 10
checkbox input "false"
drag, startPoint x: 771, startPoint y: 498, endPoint x: 821, endPoint y: 521, distance: 55.7
click at [771, 478] on p-checkbox at bounding box center [772, 474] width 12 height 10
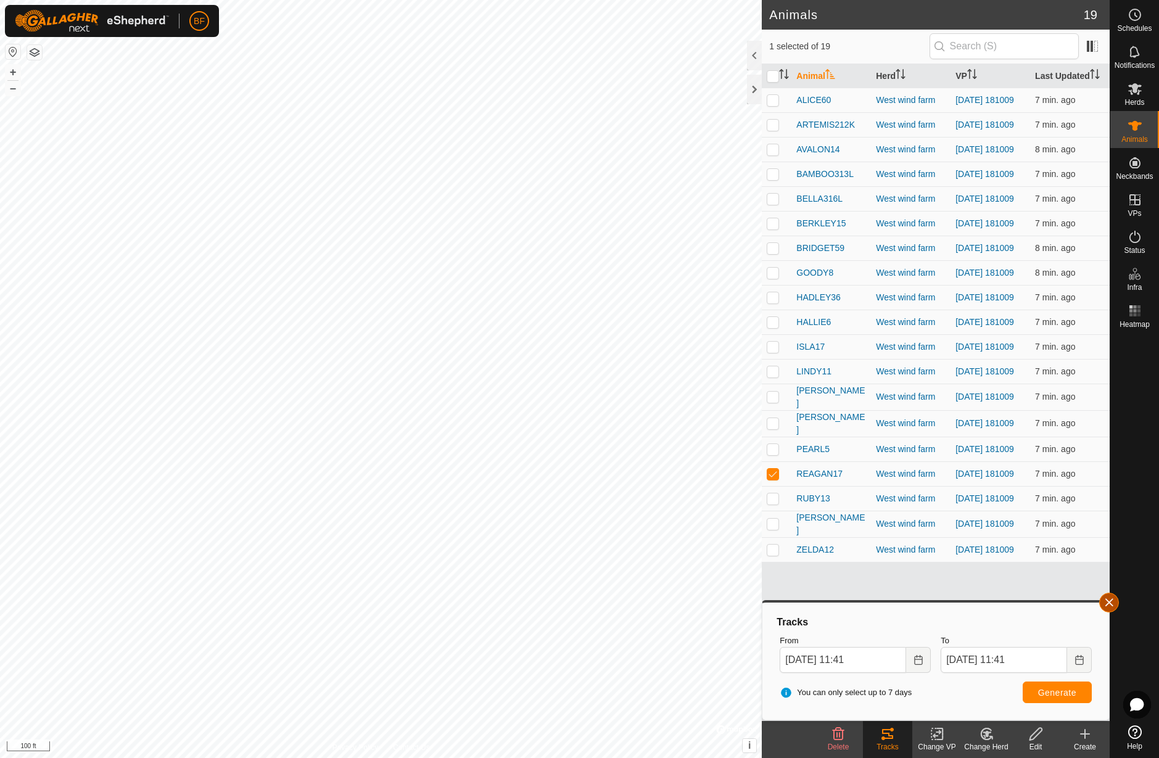
click at [1107, 599] on button "button" at bounding box center [1109, 603] width 20 height 20
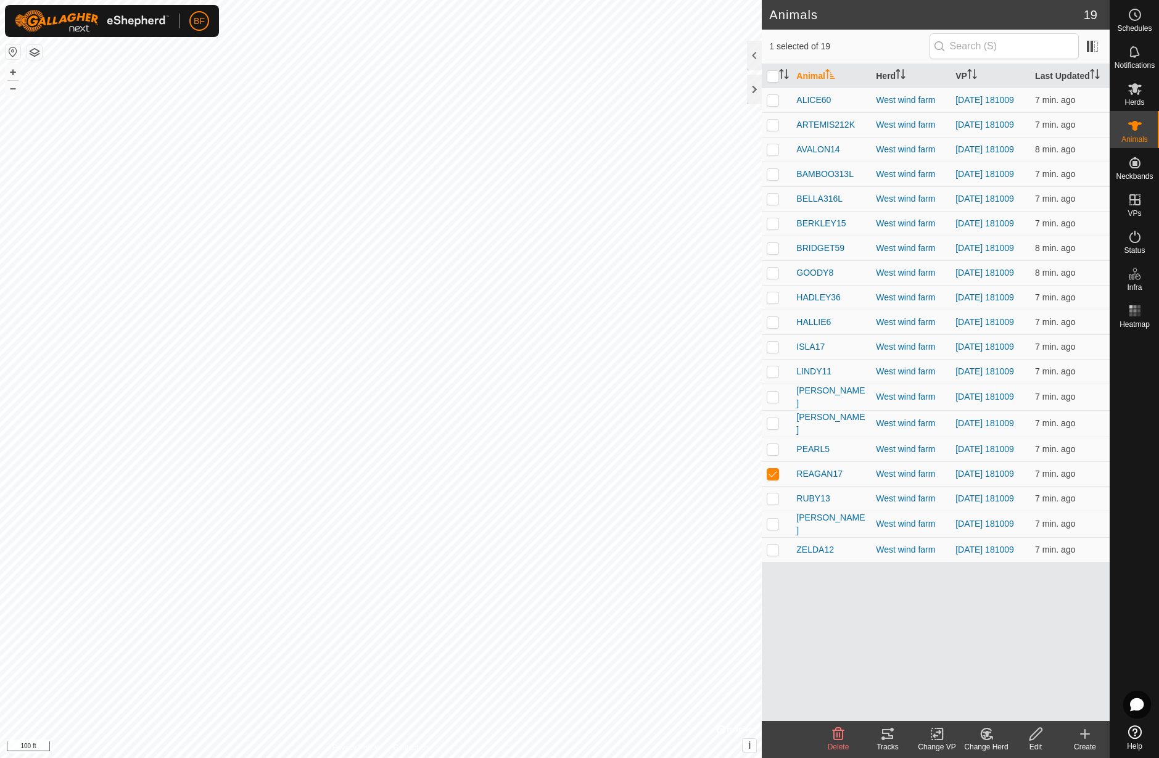
click at [890, 729] on icon at bounding box center [887, 734] width 11 height 10
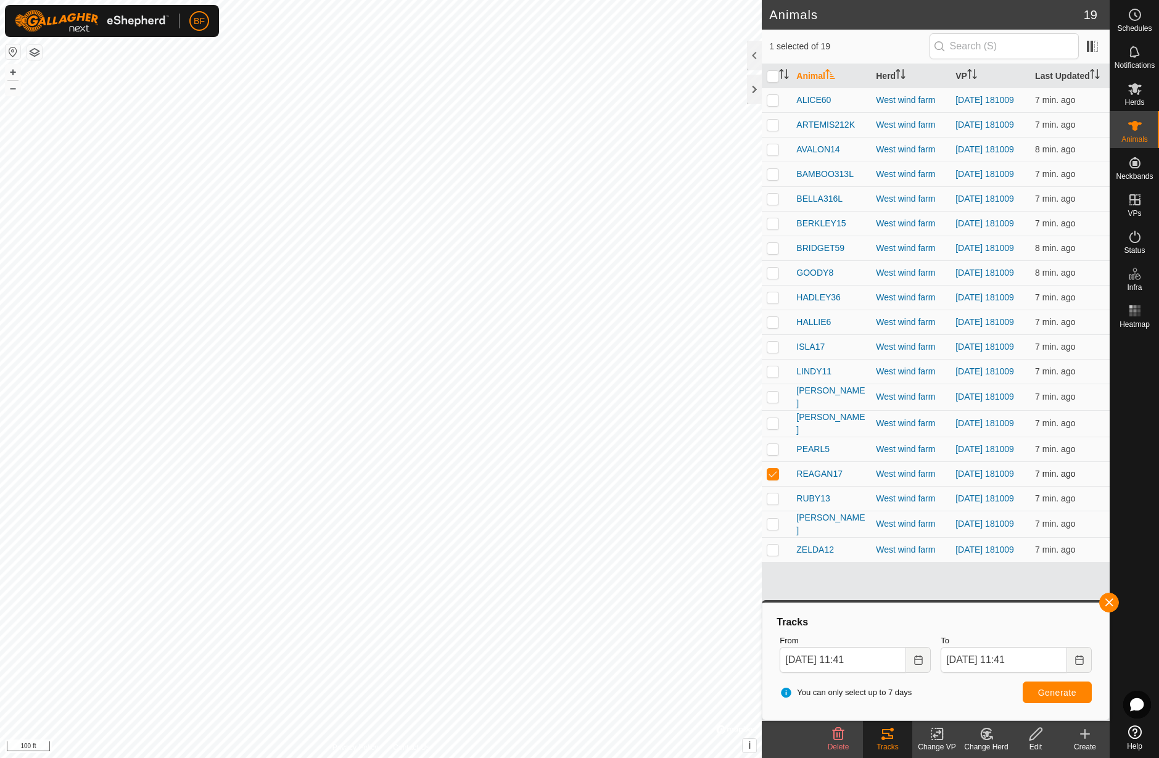
drag, startPoint x: 776, startPoint y: 498, endPoint x: 776, endPoint y: 507, distance: 9.9
click at [776, 478] on p-checkbox at bounding box center [772, 474] width 12 height 10
checkbox input "false"
drag, startPoint x: 774, startPoint y: 522, endPoint x: 877, endPoint y: 548, distance: 106.8
click at [776, 503] on p-checkbox at bounding box center [772, 498] width 12 height 10
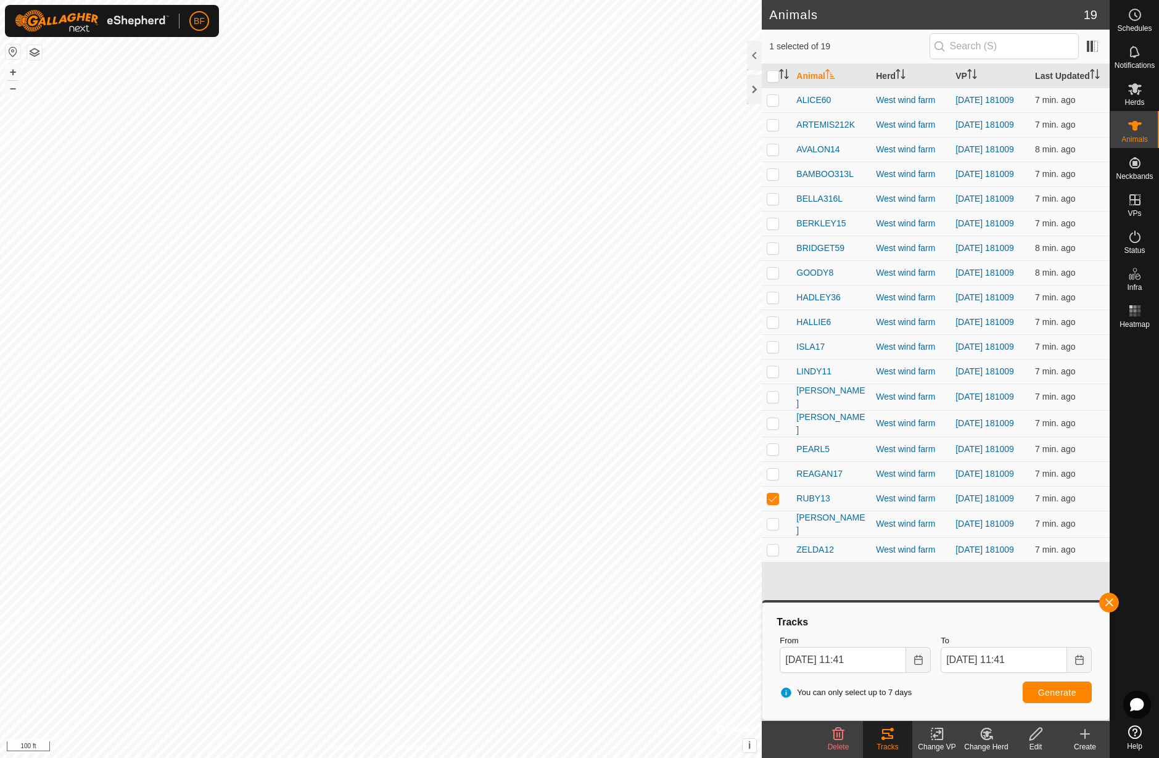
drag, startPoint x: 1112, startPoint y: 597, endPoint x: 1059, endPoint y: 620, distance: 58.1
click at [1112, 597] on button "button" at bounding box center [1109, 603] width 20 height 20
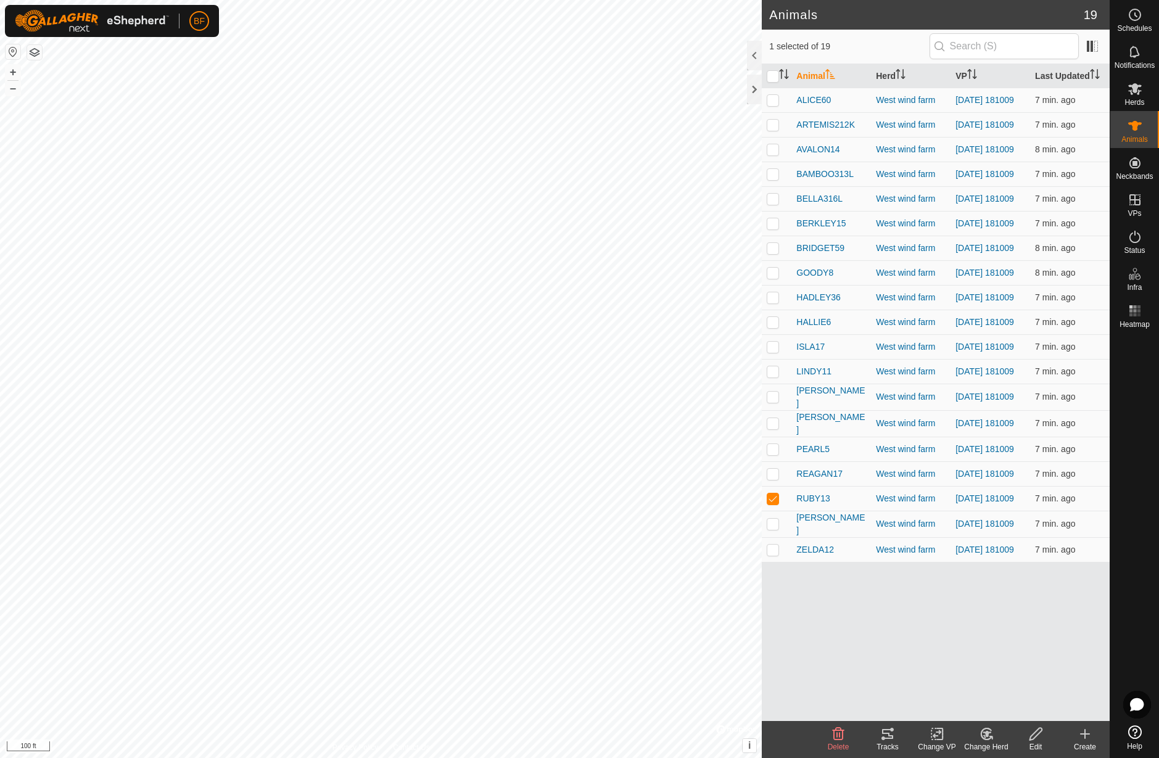
click at [893, 734] on icon at bounding box center [887, 733] width 15 height 15
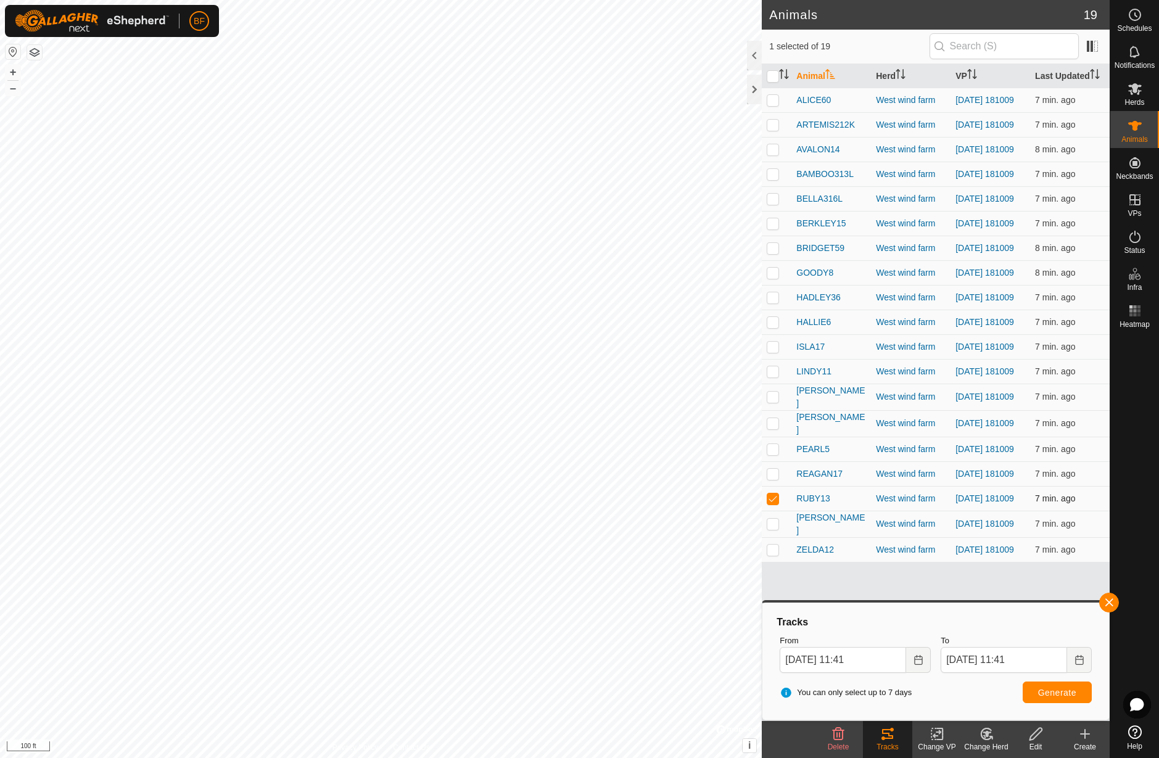
click at [777, 503] on p-checkbox at bounding box center [772, 498] width 12 height 10
checkbox input "false"
click at [776, 528] on p-checkbox at bounding box center [772, 524] width 12 height 10
drag, startPoint x: 1106, startPoint y: 597, endPoint x: 1094, endPoint y: 603, distance: 13.5
click at [1102, 599] on button "button" at bounding box center [1109, 603] width 20 height 20
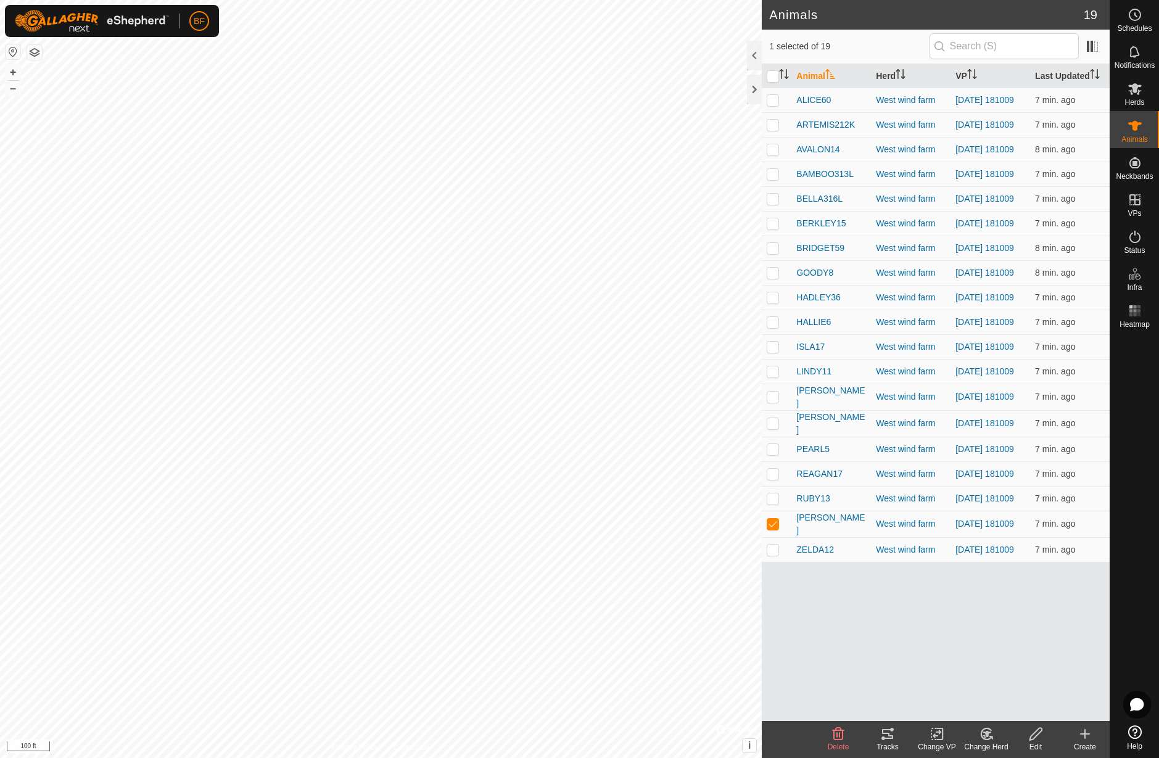
click at [889, 724] on div "Tracks" at bounding box center [887, 739] width 49 height 37
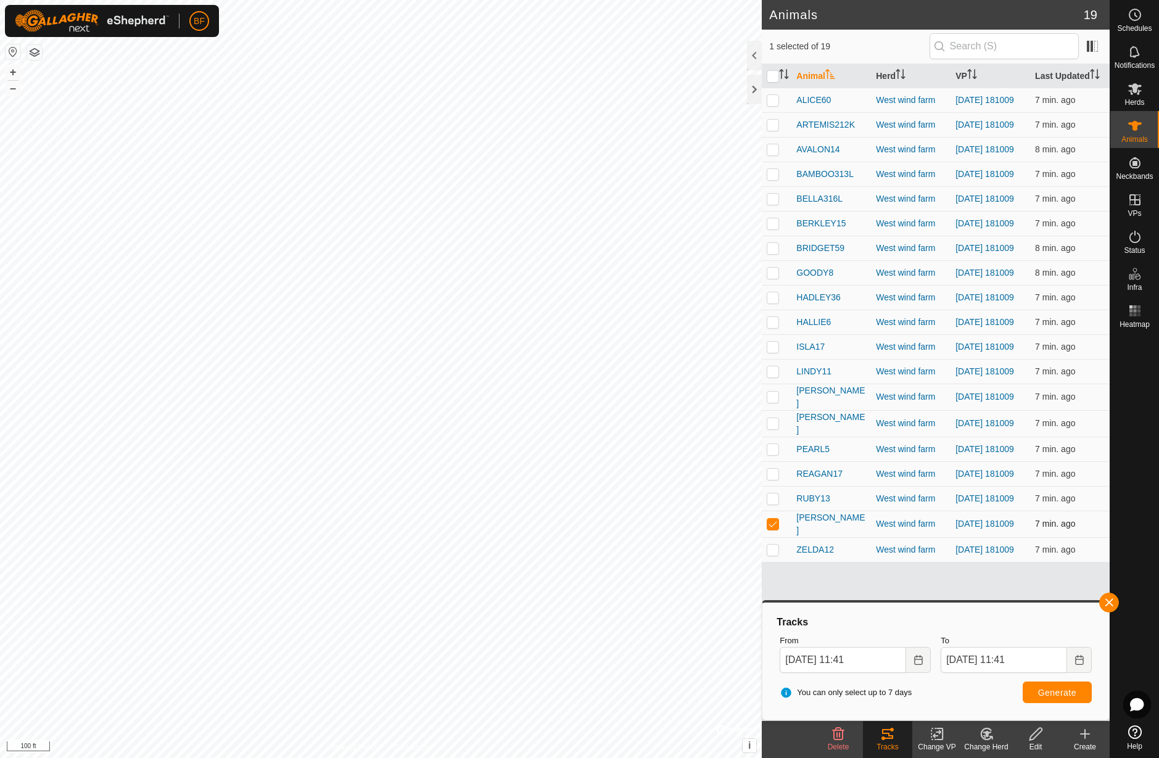
drag, startPoint x: 773, startPoint y: 552, endPoint x: 773, endPoint y: 559, distance: 6.8
click at [773, 528] on p-checkbox at bounding box center [772, 524] width 12 height 10
checkbox input "false"
click at [774, 554] on p-checkbox at bounding box center [772, 549] width 12 height 10
checkbox input "true"
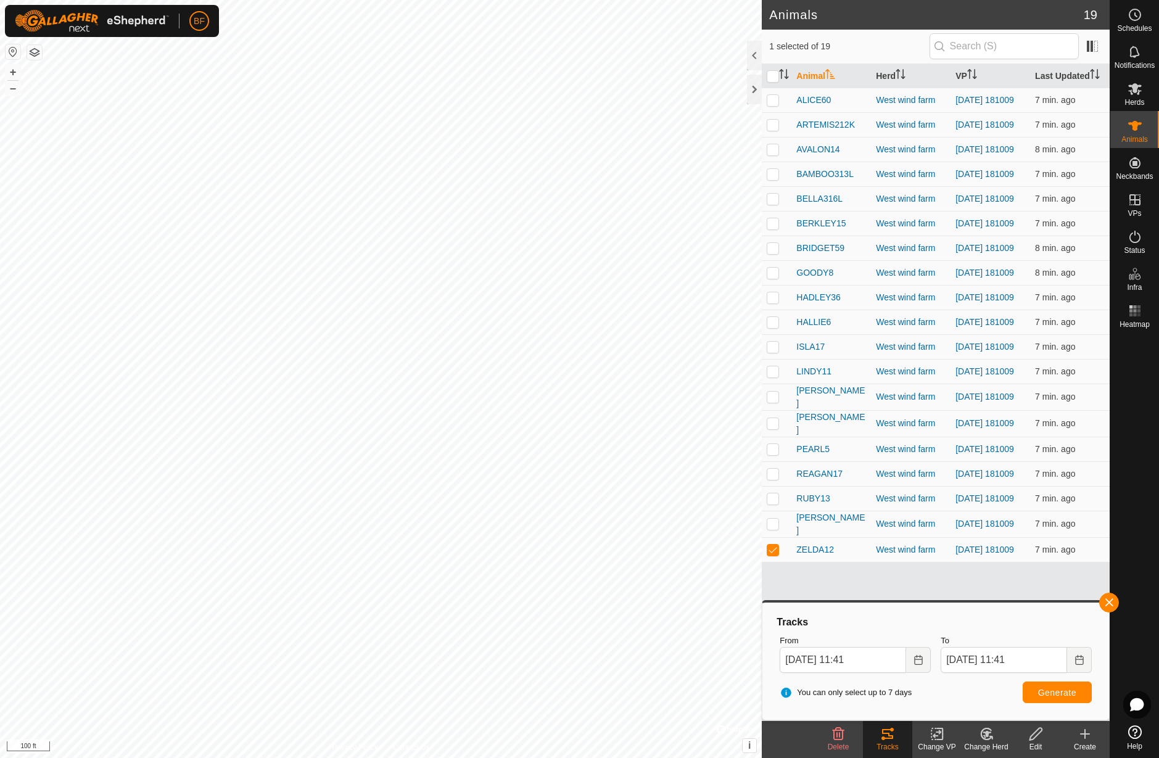
drag, startPoint x: 1110, startPoint y: 600, endPoint x: 1099, endPoint y: 618, distance: 21.0
click at [1109, 601] on button "button" at bounding box center [1109, 603] width 20 height 20
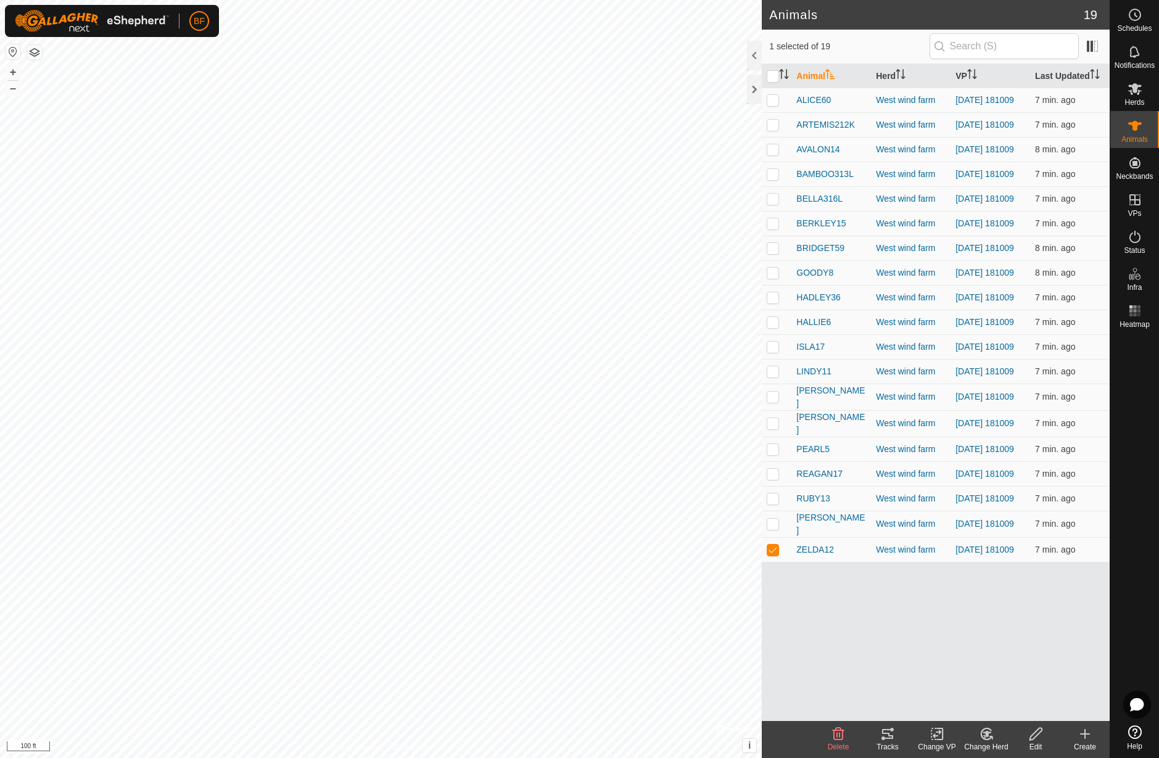
click at [886, 737] on icon at bounding box center [887, 733] width 15 height 15
